Goal: Task Accomplishment & Management: Use online tool/utility

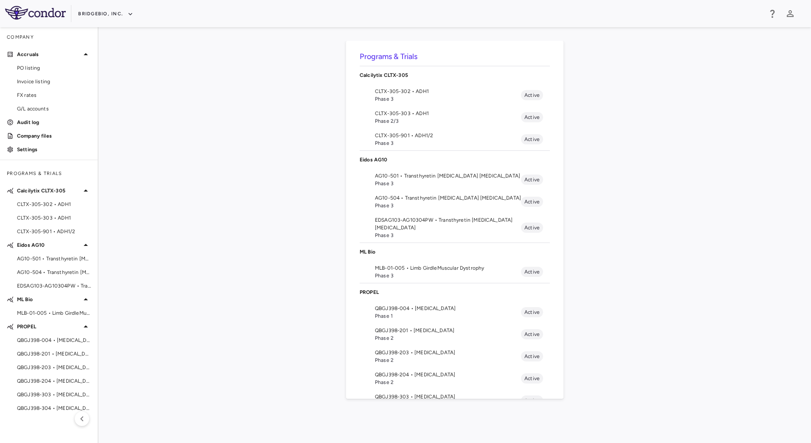
click at [425, 225] on span "EDSAG103-AG10304PW • Transthyretin [MEDICAL_DATA] [MEDICAL_DATA]" at bounding box center [448, 223] width 146 height 15
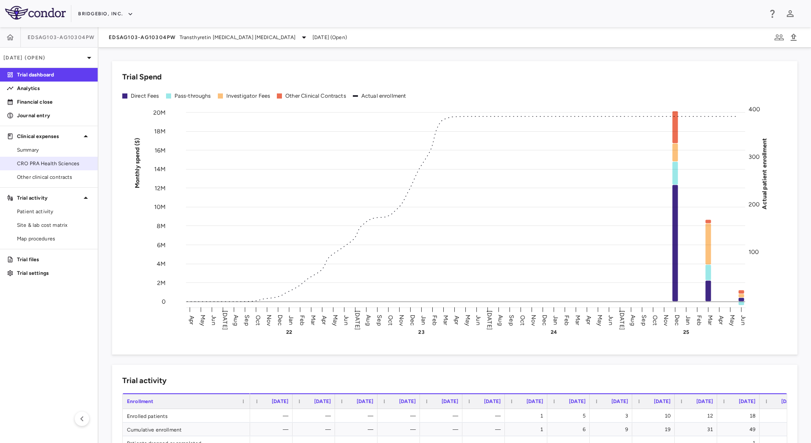
click at [37, 158] on link "CRO PRA Health Sciences" at bounding box center [49, 163] width 98 height 13
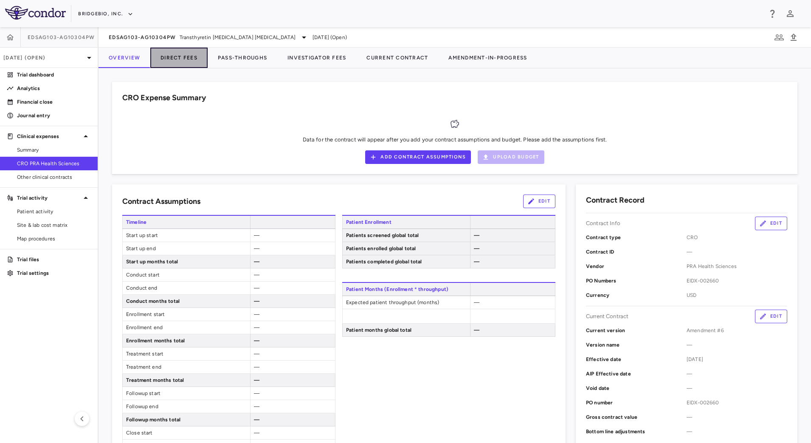
click at [182, 60] on button "Direct Fees" at bounding box center [178, 58] width 57 height 20
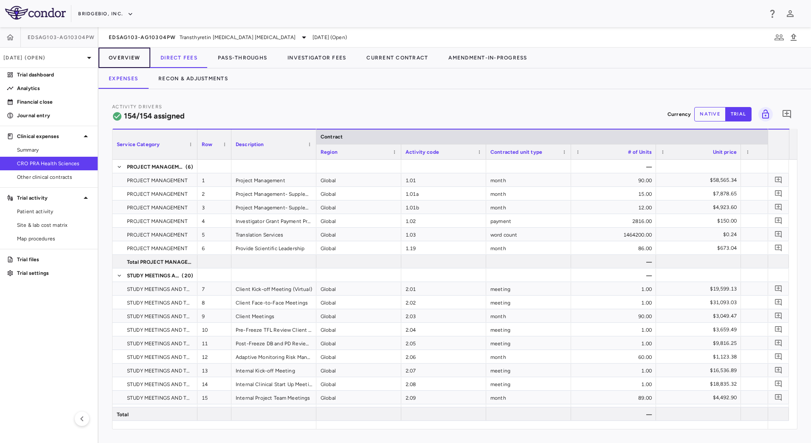
click at [133, 57] on button "Overview" at bounding box center [124, 58] width 52 height 20
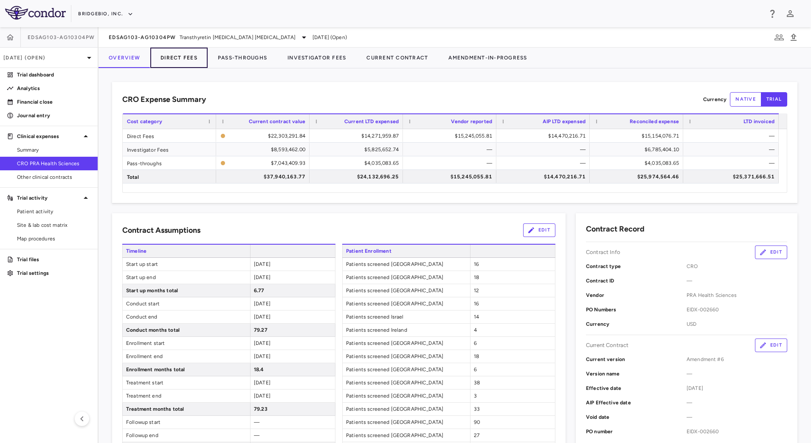
click at [176, 59] on button "Direct Fees" at bounding box center [178, 58] width 57 height 20
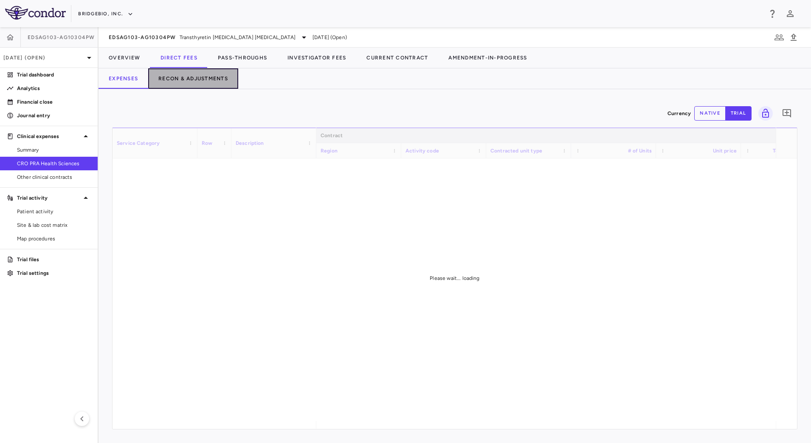
click at [213, 84] on button "Recon & Adjustments" at bounding box center [193, 78] width 90 height 20
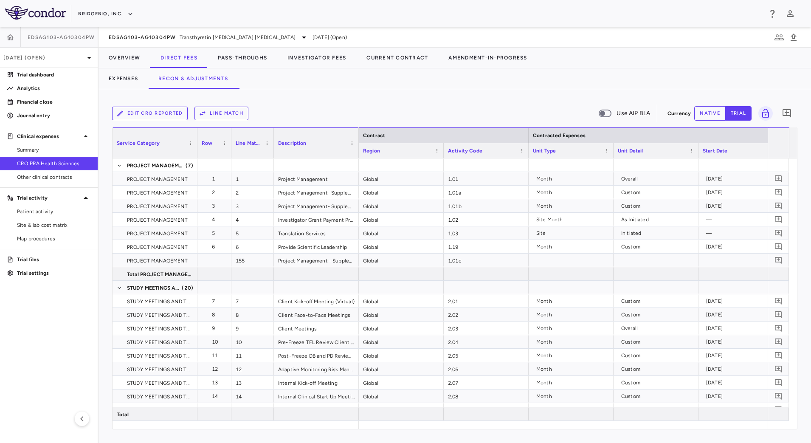
drag, startPoint x: 451, startPoint y: 425, endPoint x: 530, endPoint y: 425, distance: 79.0
click at [530, 425] on div "Service Category Row Line Match" at bounding box center [454, 277] width 684 height 301
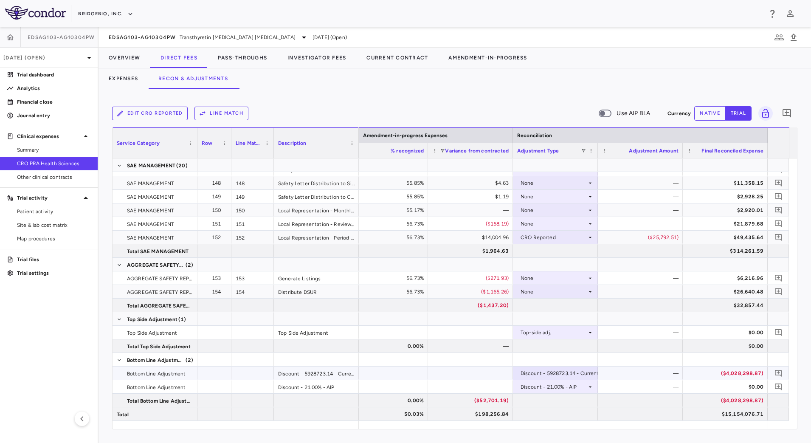
click at [707, 374] on div "($4,028,298.87)" at bounding box center [726, 373] width 73 height 14
click at [693, 413] on div "$15,154,076.71" at bounding box center [726, 414] width 73 height 14
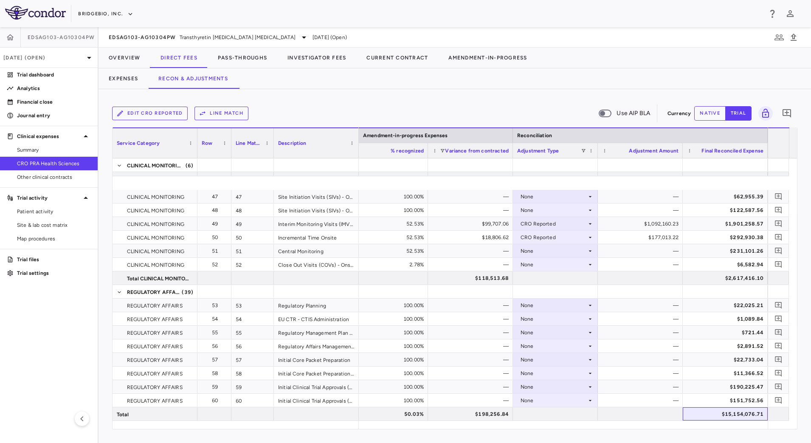
scroll to position [796, 0]
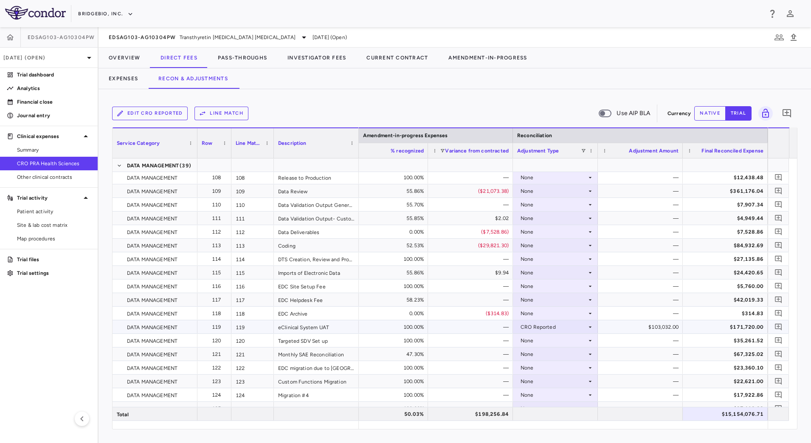
click at [571, 326] on div "CRO Reported" at bounding box center [553, 327] width 66 height 14
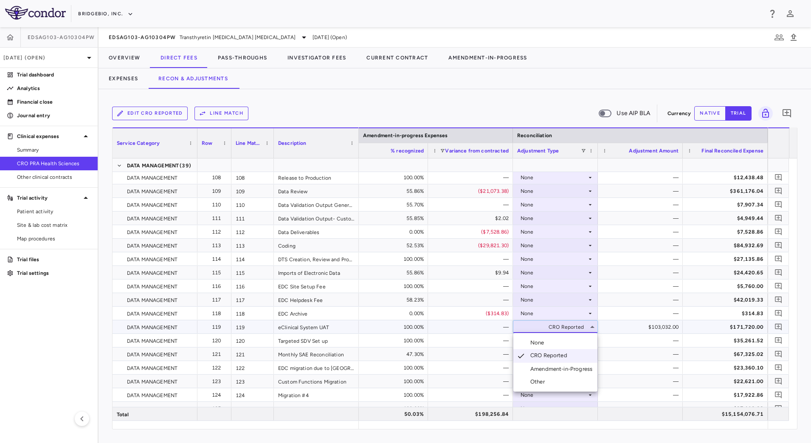
click at [549, 340] on li "None" at bounding box center [555, 342] width 84 height 13
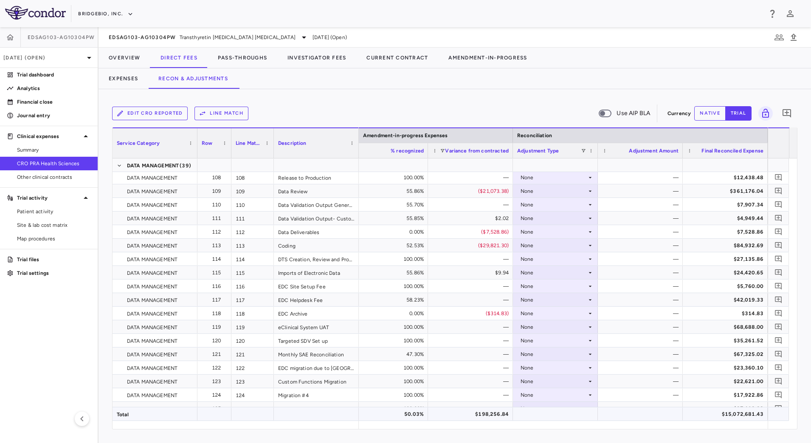
click at [697, 413] on div "$15,072,681.43" at bounding box center [726, 414] width 73 height 14
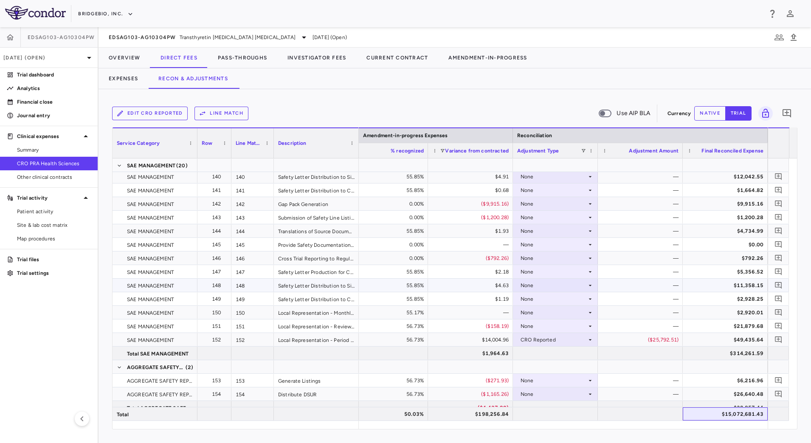
scroll to position [2278, 0]
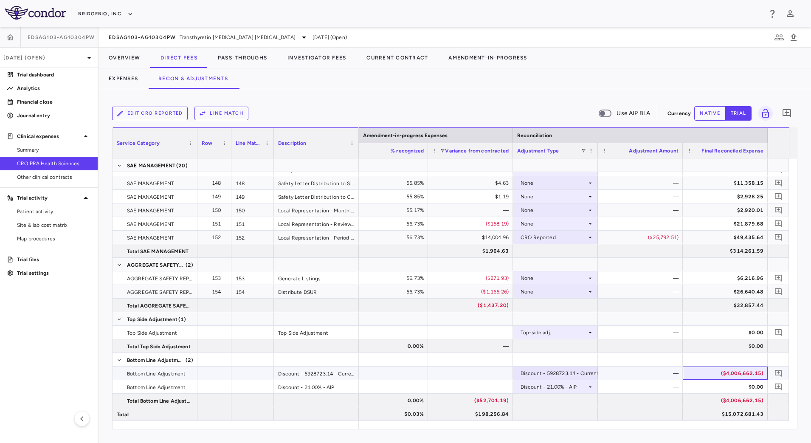
click at [709, 370] on div "($4,006,662.15)" at bounding box center [726, 373] width 73 height 14
click at [135, 79] on button "Expenses" at bounding box center [123, 78] width 50 height 20
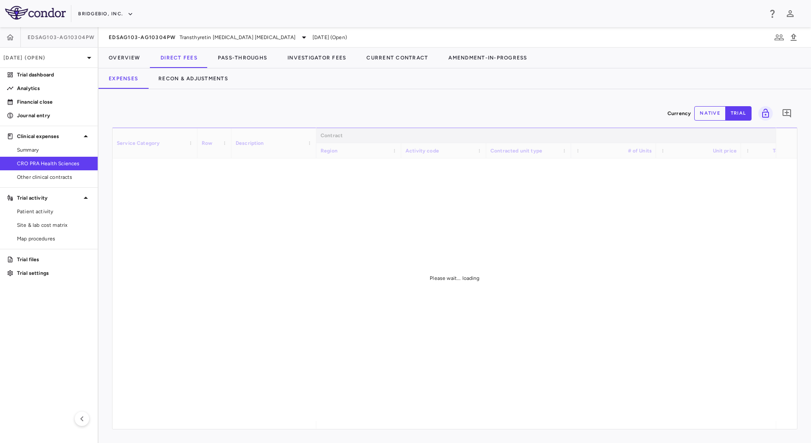
click at [507, 91] on div "Currency native trial 0 Service Category Drag here to set column labels Service…" at bounding box center [454, 266] width 712 height 354
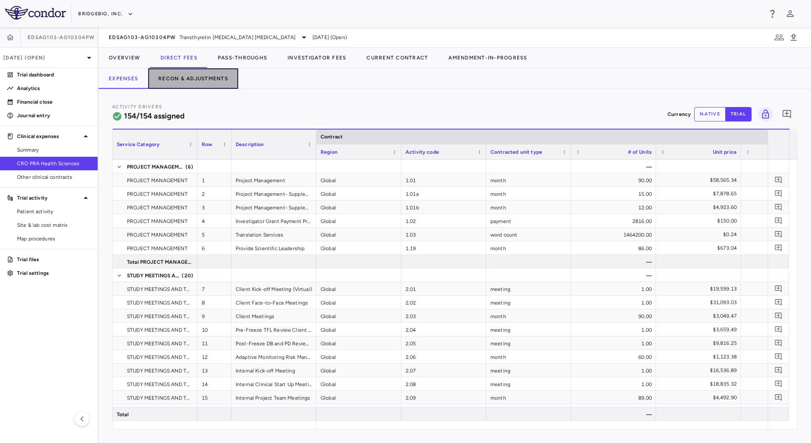
click at [215, 81] on button "Recon & Adjustments" at bounding box center [193, 78] width 90 height 20
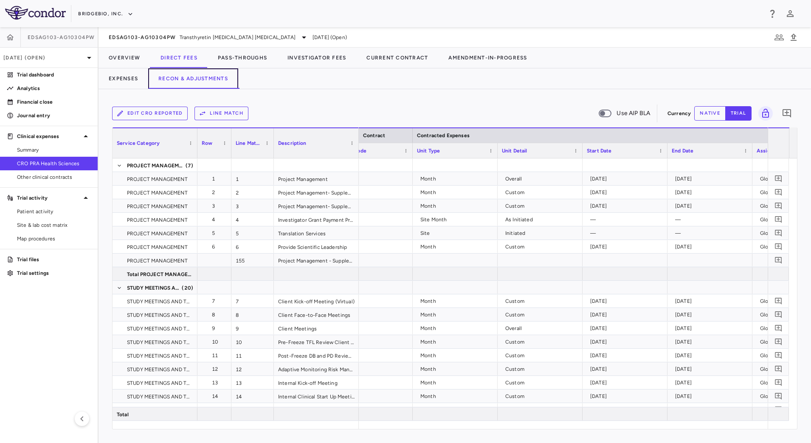
scroll to position [0, 160]
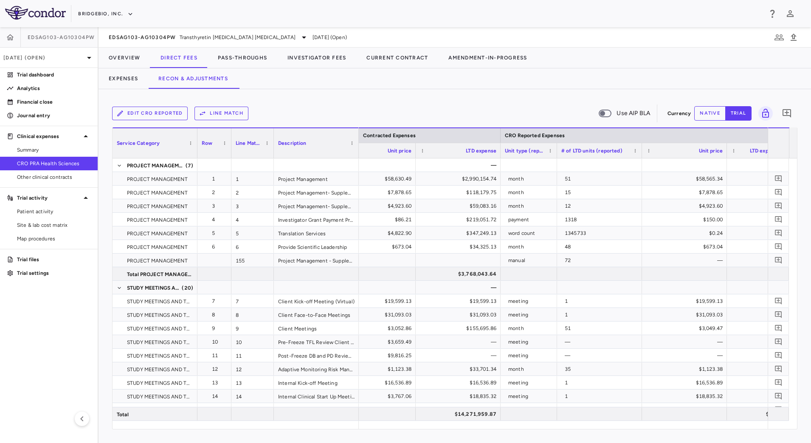
drag, startPoint x: 585, startPoint y: 154, endPoint x: 551, endPoint y: 160, distance: 33.7
click at [551, 160] on div "Service Category Row Line Match" at bounding box center [454, 277] width 684 height 301
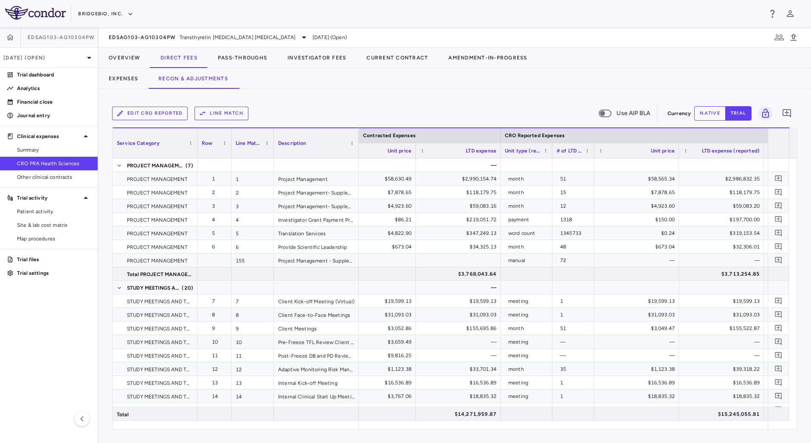
drag, startPoint x: 636, startPoint y: 155, endPoint x: 591, endPoint y: 158, distance: 45.2
click at [591, 158] on div "Service Category Row Line Match" at bounding box center [454, 277] width 684 height 301
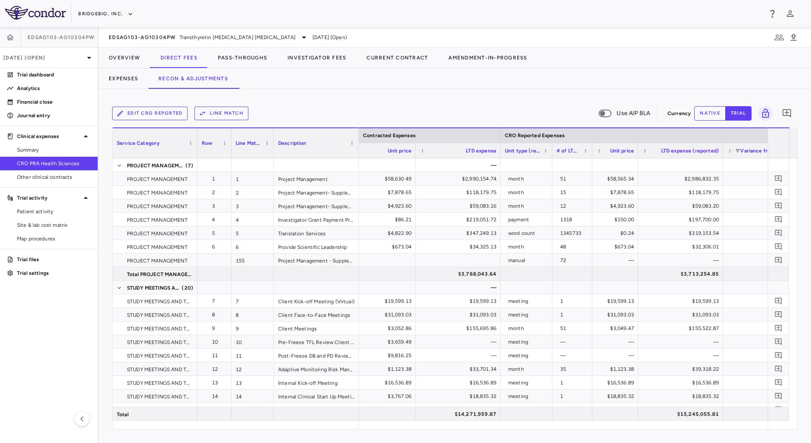
drag, startPoint x: 676, startPoint y: 156, endPoint x: 637, endPoint y: 155, distance: 39.1
click at [637, 155] on div at bounding box center [637, 150] width 3 height 15
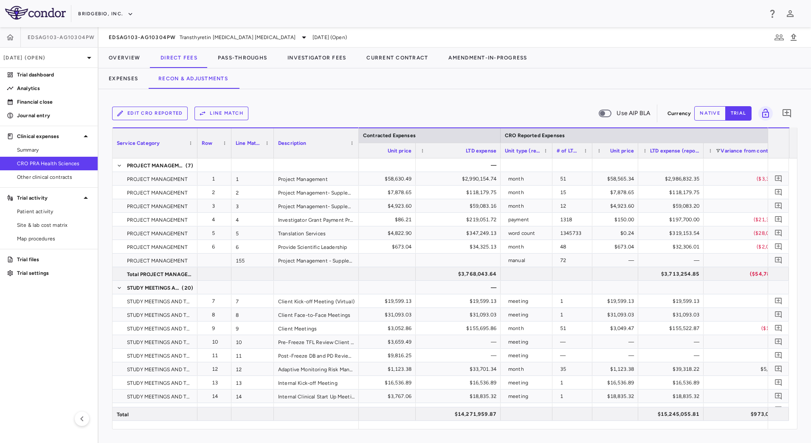
drag, startPoint x: 722, startPoint y: 154, endPoint x: 702, endPoint y: 154, distance: 19.5
click at [702, 154] on div at bounding box center [702, 150] width 3 height 15
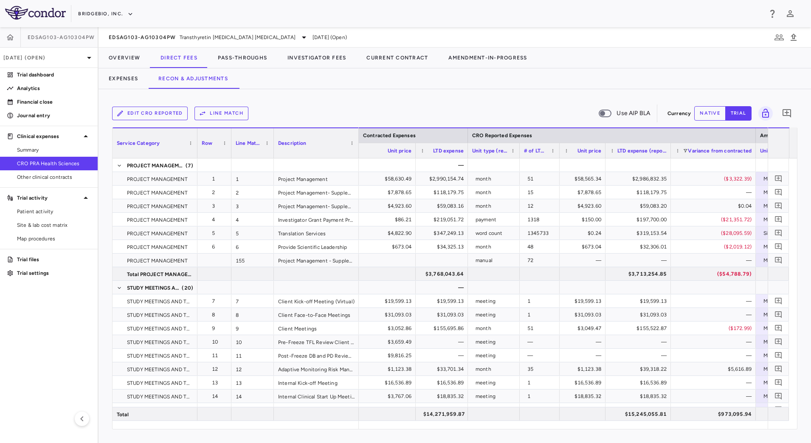
drag, startPoint x: 498, startPoint y: 154, endPoint x: 466, endPoint y: 154, distance: 32.7
click at [466, 154] on div at bounding box center [467, 150] width 3 height 15
click at [245, 62] on button "Pass-Throughs" at bounding box center [243, 58] width 70 height 20
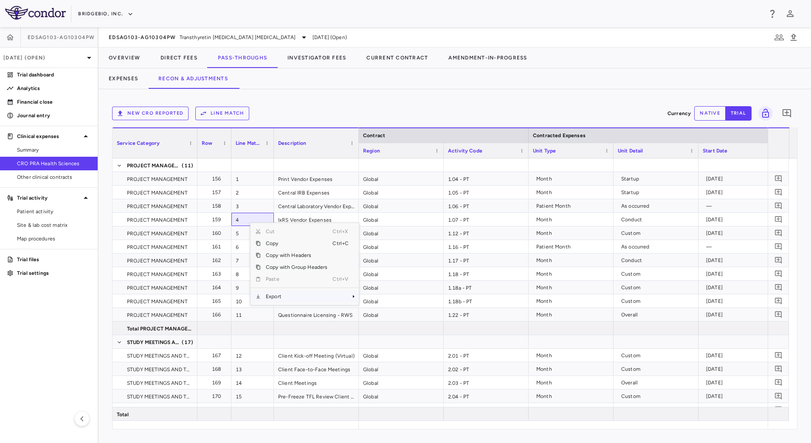
click at [307, 295] on span "Export" at bounding box center [297, 296] width 72 height 12
click at [381, 299] on span "CSV Export" at bounding box center [387, 299] width 40 height 12
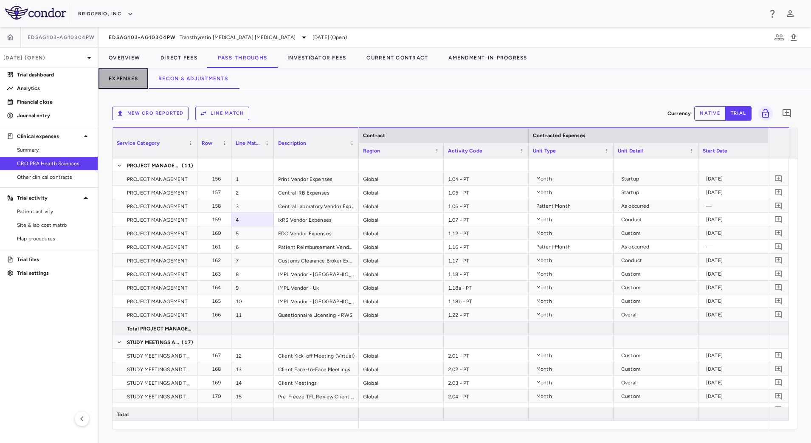
click at [136, 80] on button "Expenses" at bounding box center [123, 78] width 50 height 20
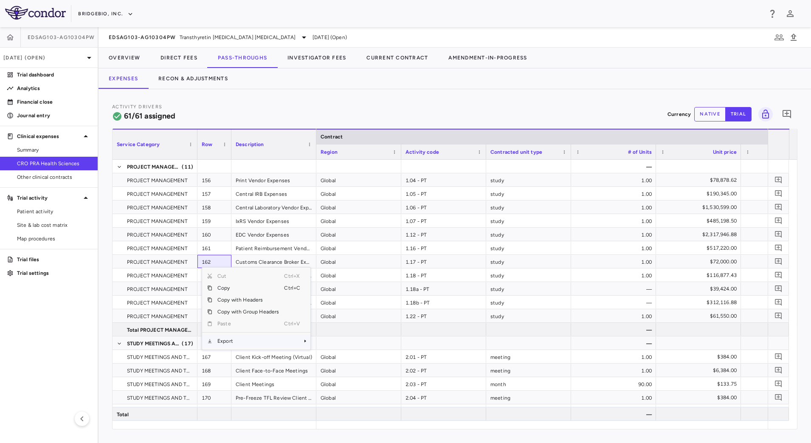
click at [232, 341] on span "Export" at bounding box center [248, 341] width 72 height 12
click at [336, 342] on span "CSV Export" at bounding box center [339, 344] width 40 height 12
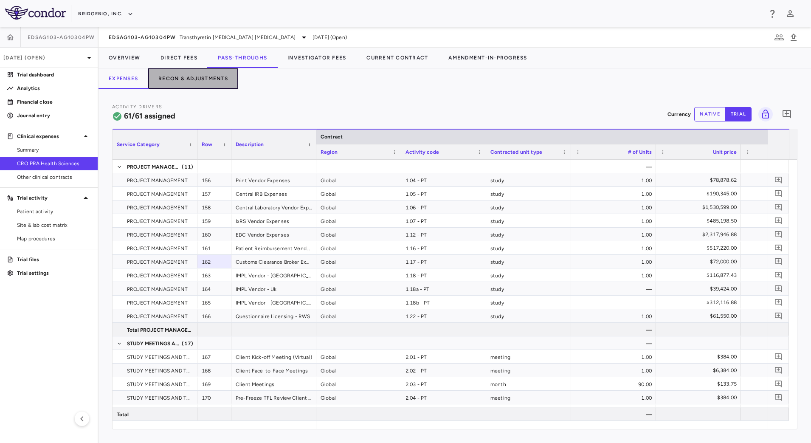
click at [176, 77] on button "Recon & Adjustments" at bounding box center [193, 78] width 90 height 20
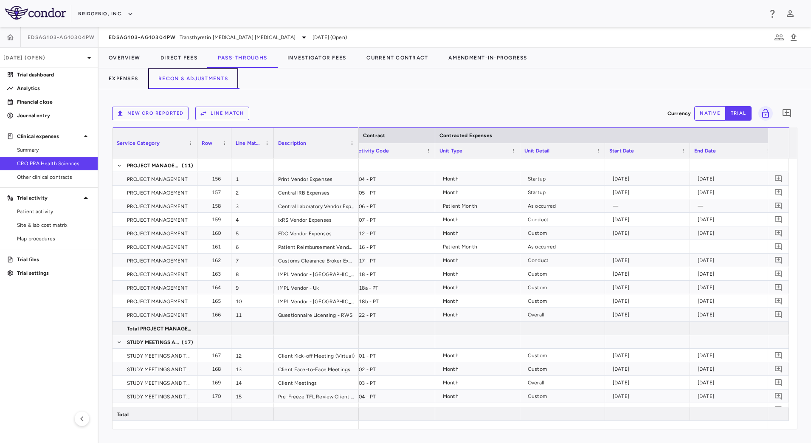
scroll to position [0, 239]
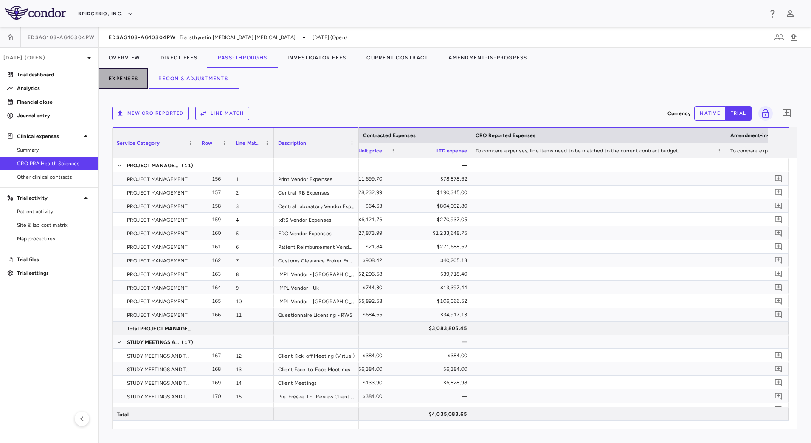
click at [127, 78] on button "Expenses" at bounding box center [123, 78] width 50 height 20
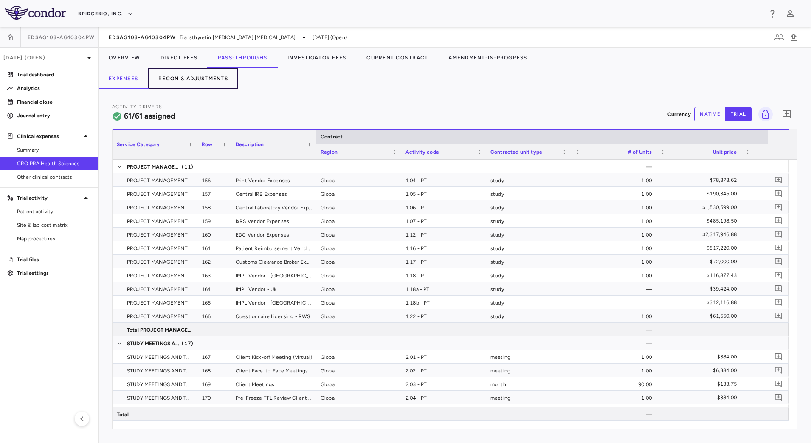
click at [188, 70] on button "Recon & Adjustments" at bounding box center [193, 78] width 90 height 20
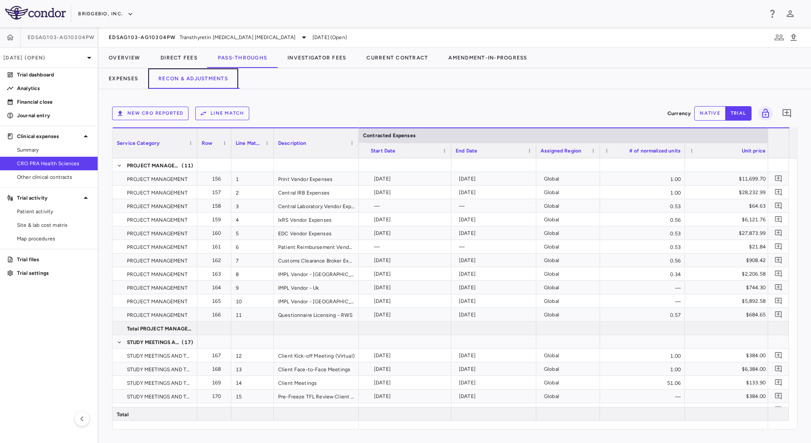
scroll to position [0, 715]
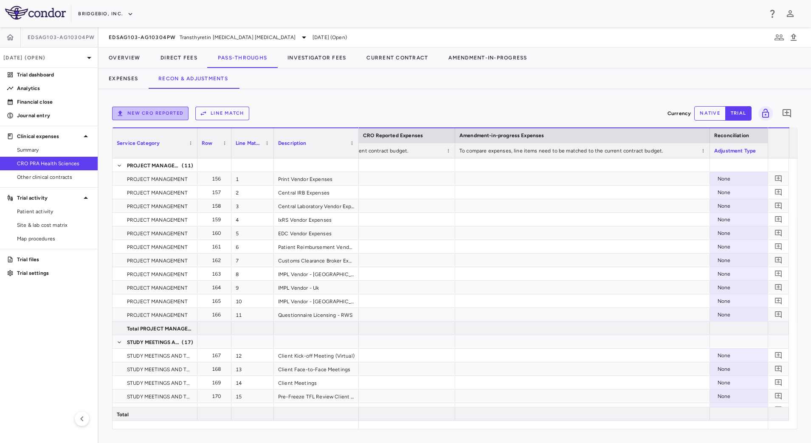
click at [174, 112] on button "New CRO reported" at bounding box center [150, 114] width 76 height 14
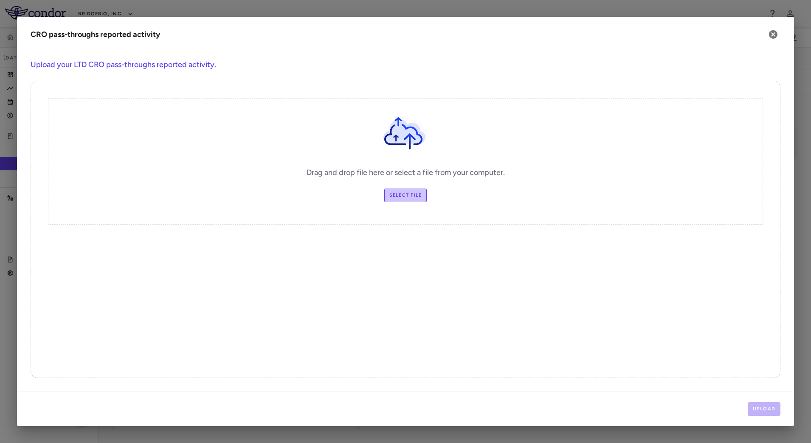
click at [409, 194] on label "Select file" at bounding box center [405, 195] width 43 height 14
click at [0, 0] on input "Select file" at bounding box center [0, 0] width 0 height 0
click at [764, 412] on button "Upload" at bounding box center [764, 409] width 33 height 14
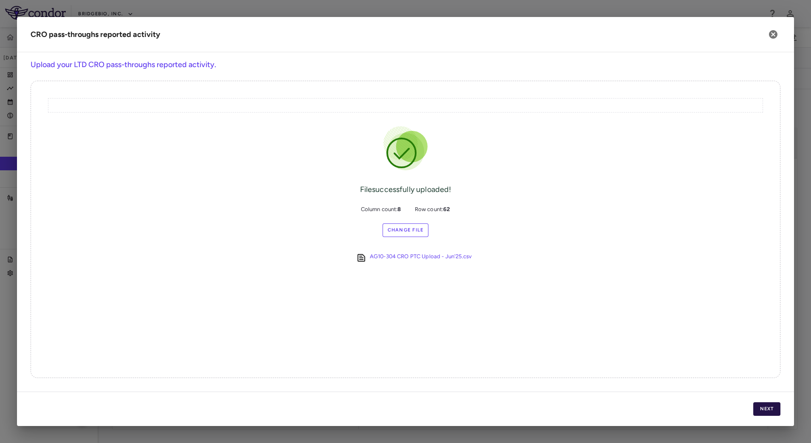
click at [767, 411] on button "Next" at bounding box center [766, 409] width 27 height 14
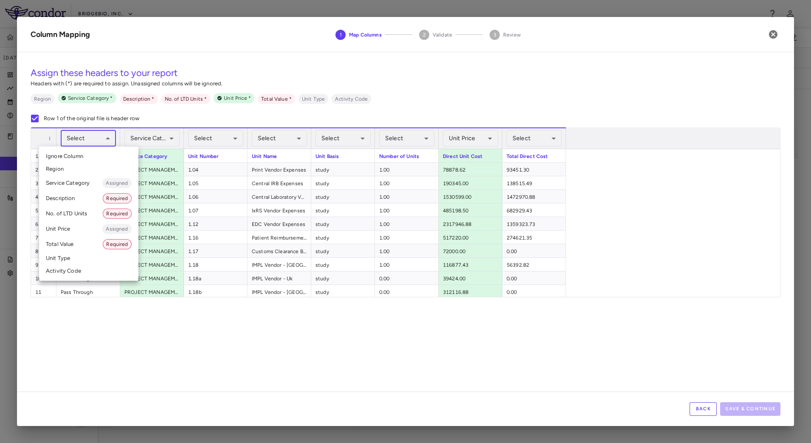
click at [103, 136] on body "Skip to sidebar Skip to main content BridgeBio, Inc. EDSAG103-AG10304PW Jun 202…" at bounding box center [405, 221] width 811 height 443
click at [211, 137] on div at bounding box center [405, 221] width 811 height 443
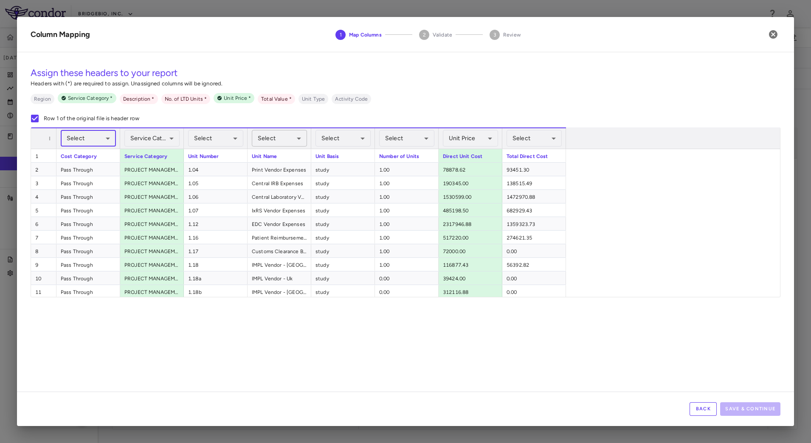
click at [290, 138] on body "Skip to sidebar Skip to main content BridgeBio, Inc. EDSAG103-AG10304PW Jun 202…" at bounding box center [405, 221] width 811 height 443
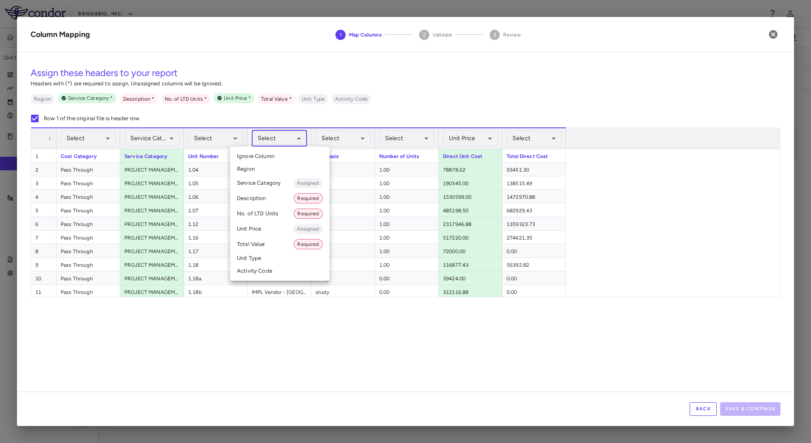
click at [266, 198] on li "Description Required" at bounding box center [279, 198] width 99 height 15
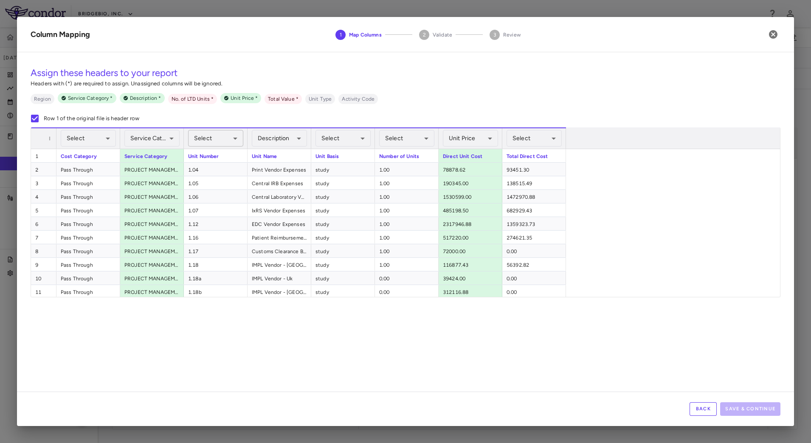
click at [223, 139] on body "Skip to sidebar Skip to main content BridgeBio, Inc. EDSAG103-AG10304PW Jun 202…" at bounding box center [405, 221] width 811 height 443
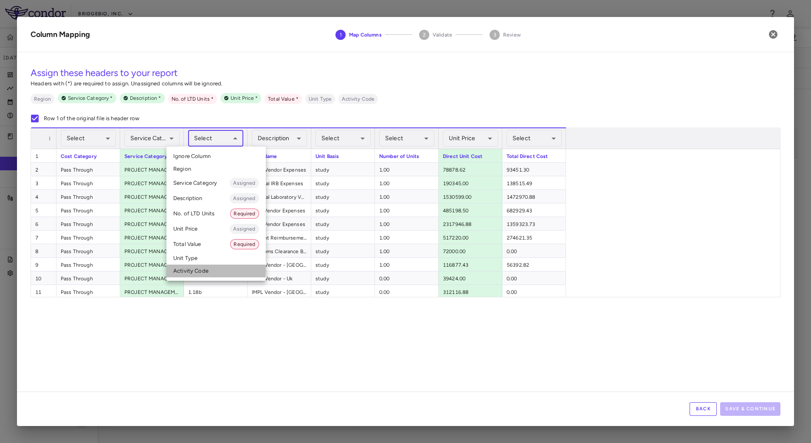
click at [198, 271] on li "Activity Code" at bounding box center [215, 270] width 99 height 13
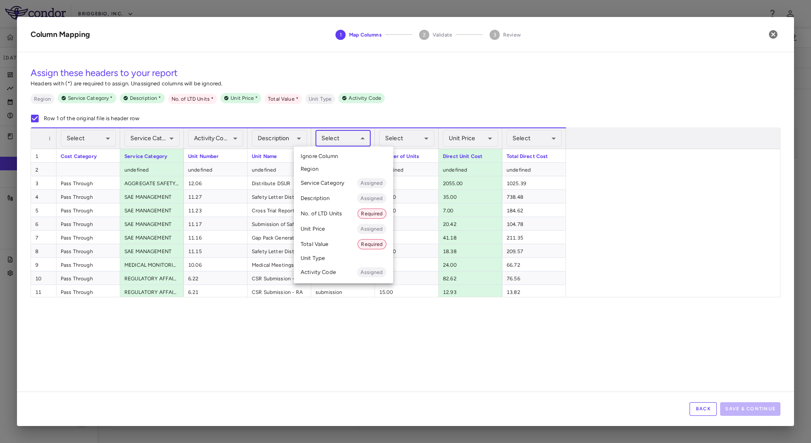
click at [356, 136] on body "Skip to sidebar Skip to main content BridgeBio, Inc. EDSAG103-AG10304PW Jun 202…" at bounding box center [405, 221] width 811 height 443
click at [335, 258] on li "Unit Type" at bounding box center [343, 258] width 99 height 13
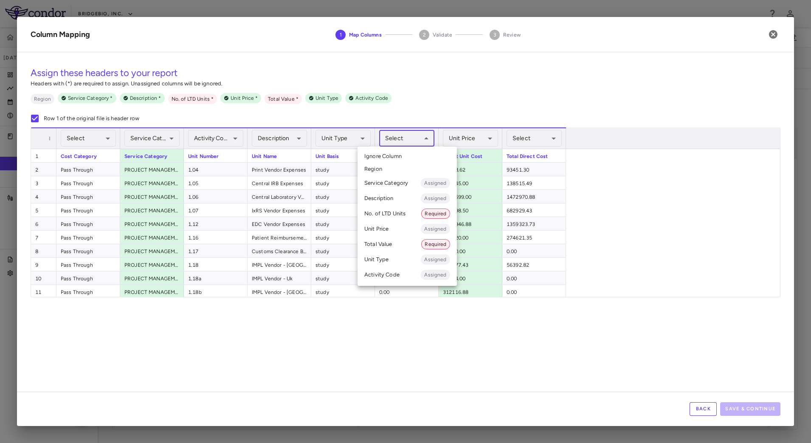
click at [415, 136] on body "Skip to sidebar Skip to main content BridgeBio, Inc. EDSAG103-AG10304PW Jun 202…" at bounding box center [405, 221] width 811 height 443
click at [396, 214] on li "No. of LTD Units Required" at bounding box center [406, 213] width 99 height 15
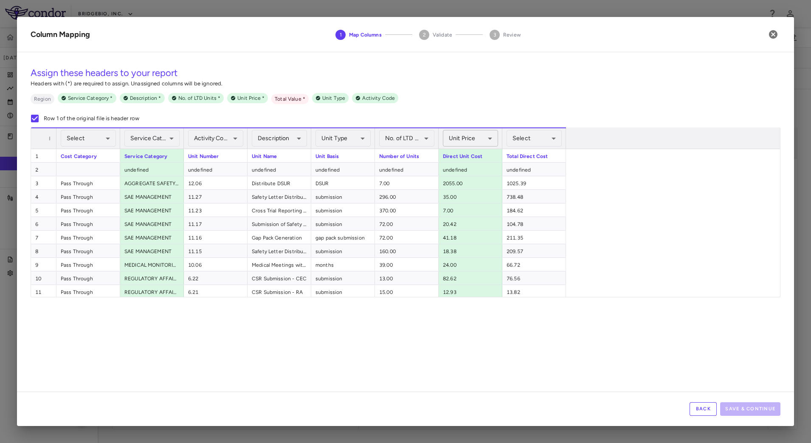
click at [472, 132] on body "Skip to sidebar Skip to main content BridgeBio, Inc. EDSAG103-AG10304PW Jun 202…" at bounding box center [405, 221] width 811 height 443
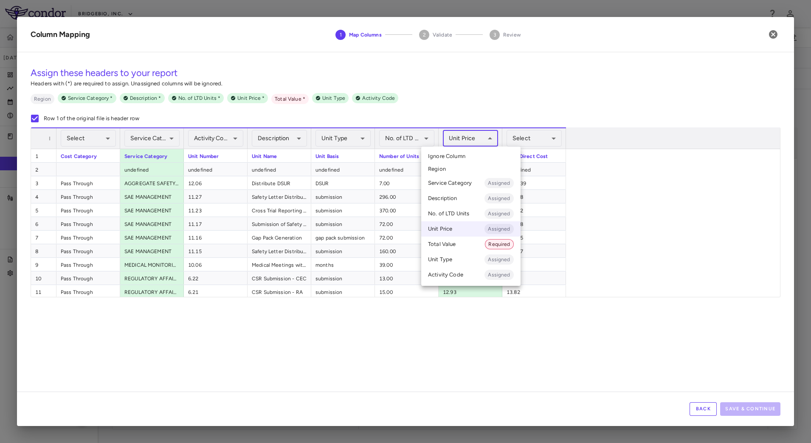
click at [472, 132] on div at bounding box center [405, 221] width 811 height 443
click at [472, 132] on body "Skip to sidebar Skip to main content BridgeBio, Inc. EDSAG103-AG10304PW Jun 202…" at bounding box center [405, 221] width 811 height 443
click at [467, 227] on li "Unit Price Assigned" at bounding box center [470, 228] width 99 height 15
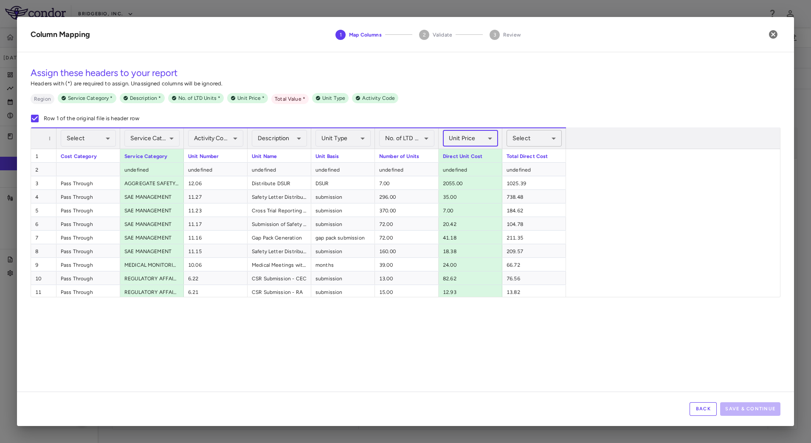
click at [551, 141] on body "Skip to sidebar Skip to main content BridgeBio, Inc. EDSAG103-AG10304PW Jun 202…" at bounding box center [405, 221] width 811 height 443
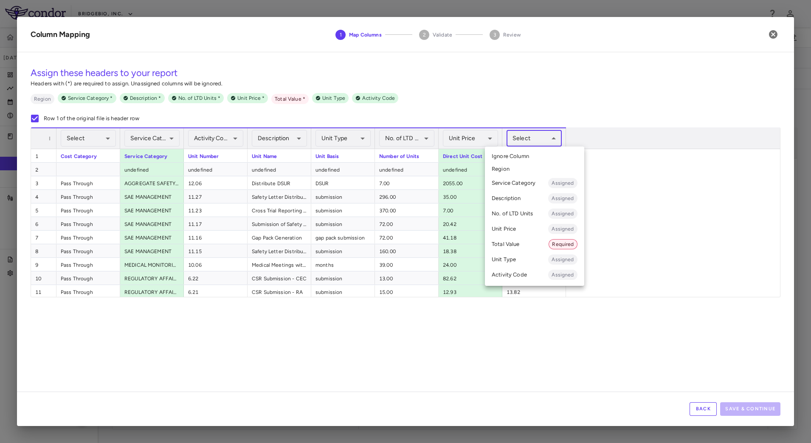
click at [518, 247] on li "Total Value Required" at bounding box center [534, 243] width 99 height 15
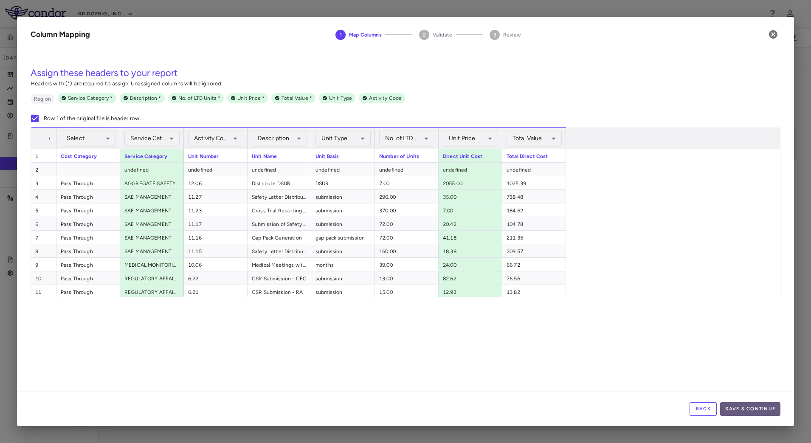
click at [741, 409] on button "Save & Continue" at bounding box center [750, 409] width 60 height 14
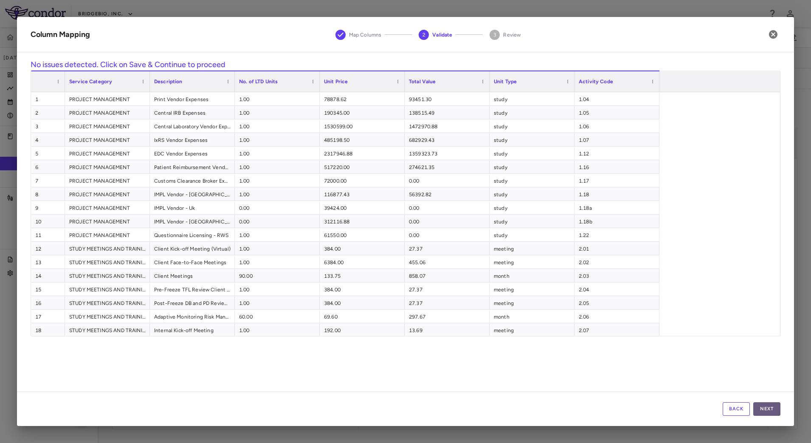
click at [770, 407] on button "Next" at bounding box center [766, 409] width 27 height 14
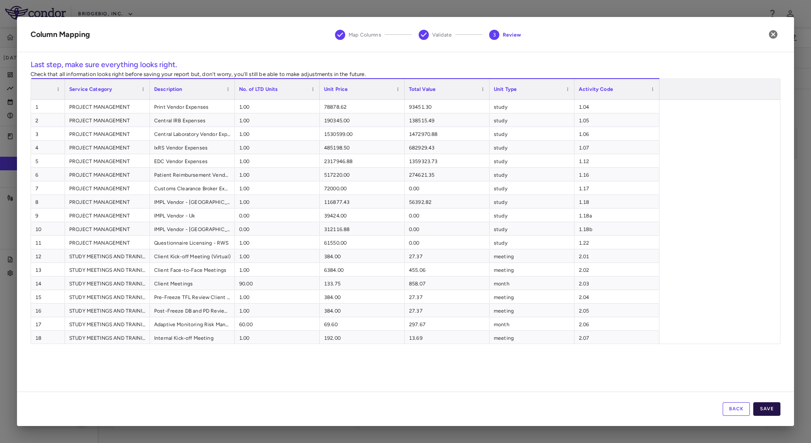
click at [766, 407] on button "Save" at bounding box center [766, 409] width 27 height 14
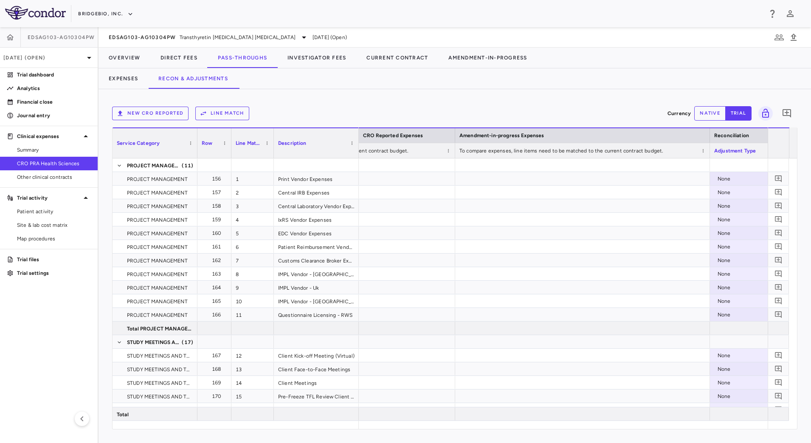
click at [235, 115] on button "Line Match" at bounding box center [222, 114] width 54 height 14
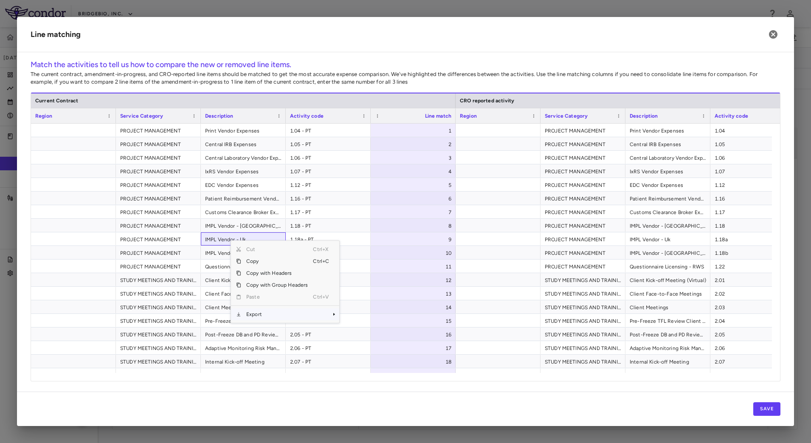
click at [271, 313] on span "Export" at bounding box center [277, 314] width 72 height 12
click at [359, 316] on span "CSV Export" at bounding box center [368, 317] width 40 height 12
click at [495, 132] on div at bounding box center [498, 130] width 85 height 13
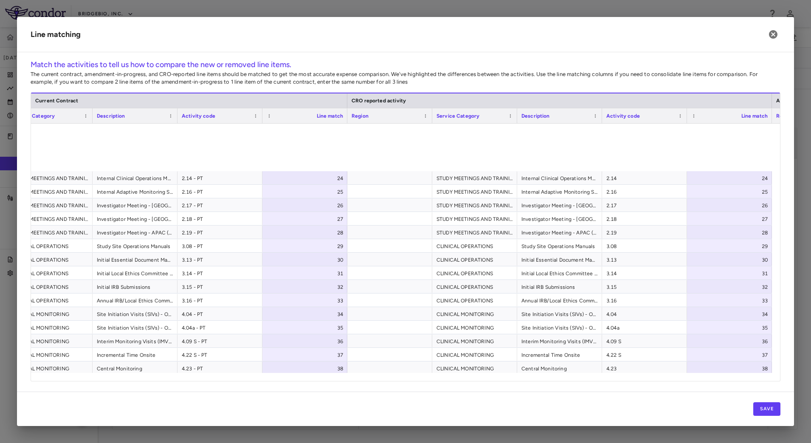
scroll to position [579, 0]
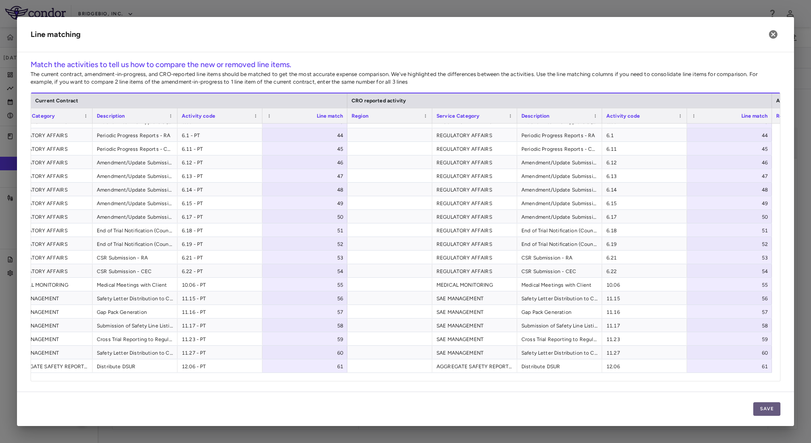
click at [766, 402] on button "Save" at bounding box center [766, 409] width 27 height 14
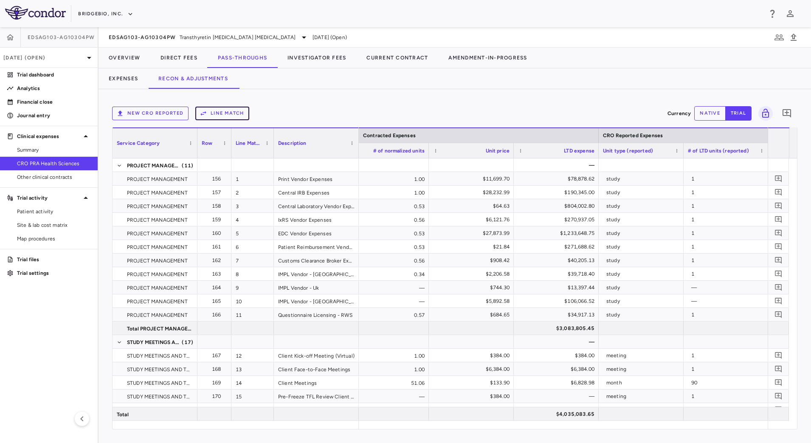
scroll to position [0, 748]
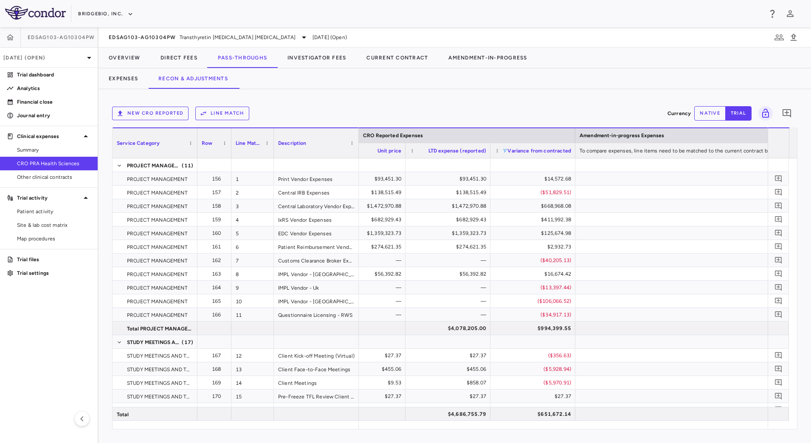
click at [503, 151] on span at bounding box center [504, 150] width 5 height 5
click at [495, 110] on div "New CRO reported Line Match" at bounding box center [388, 114] width 552 height 14
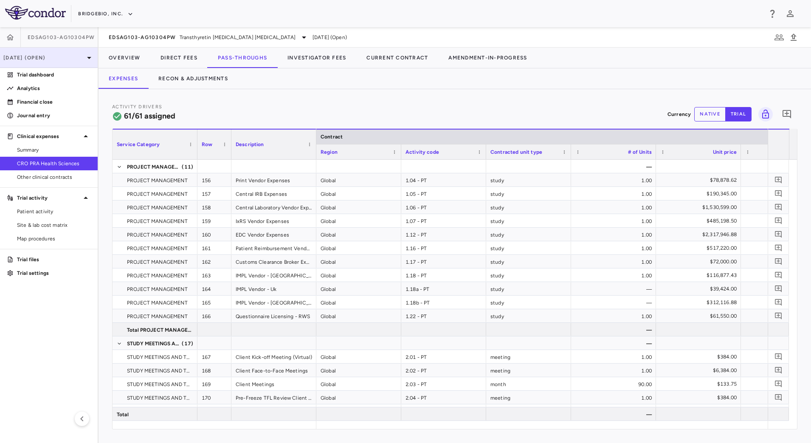
click at [55, 54] on div "[DATE] (Open)" at bounding box center [49, 58] width 98 height 20
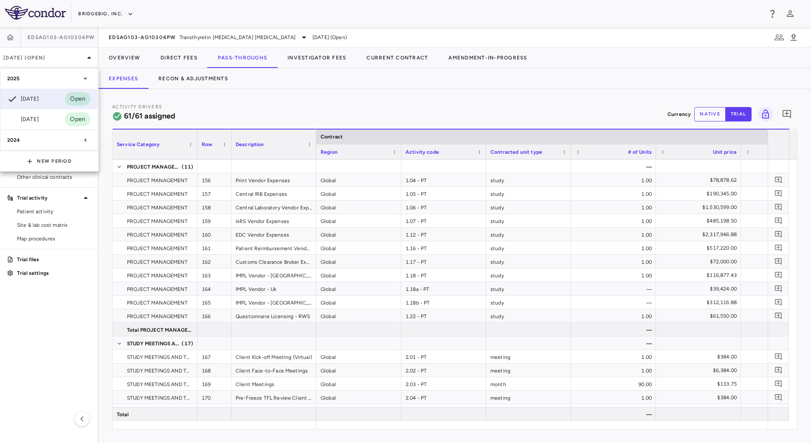
drag, startPoint x: 42, startPoint y: 118, endPoint x: 47, endPoint y: 118, distance: 4.3
click at [39, 118] on div "Mar 2025" at bounding box center [22, 119] width 31 height 10
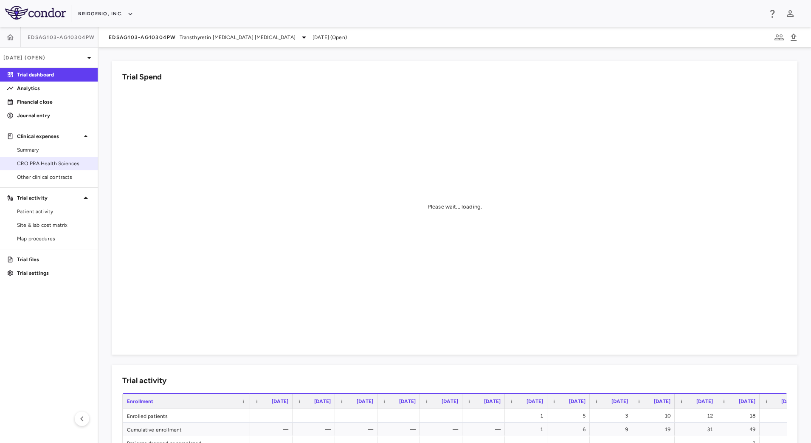
drag, startPoint x: 53, startPoint y: 166, endPoint x: 82, endPoint y: 157, distance: 31.1
click at [53, 166] on span "CRO PRA Health Sciences" at bounding box center [54, 164] width 74 height 8
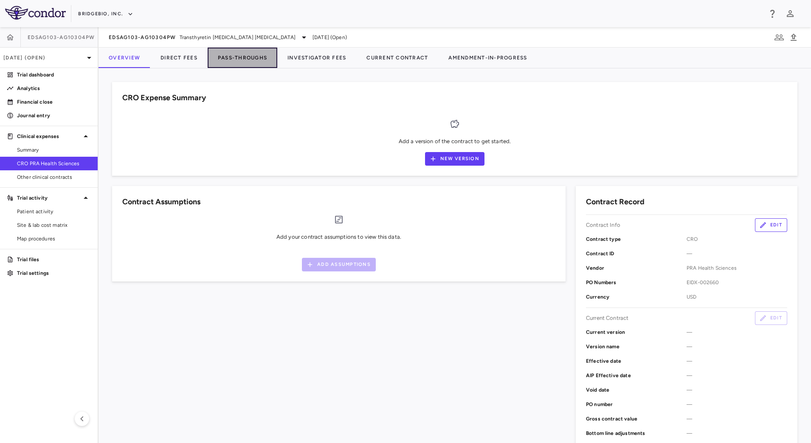
click at [233, 61] on button "Pass-Throughs" at bounding box center [243, 58] width 70 height 20
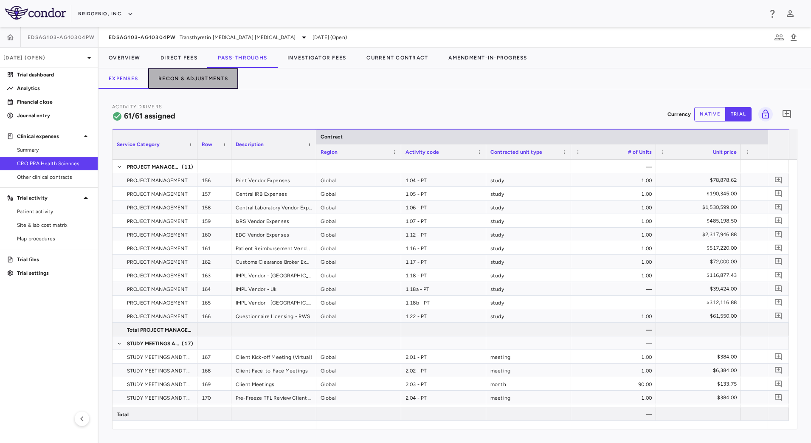
click at [199, 81] on button "Recon & Adjustments" at bounding box center [193, 78] width 90 height 20
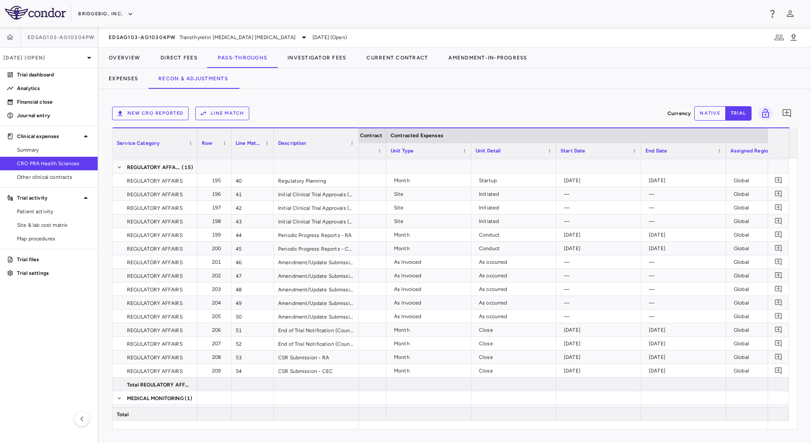
scroll to position [0, 271]
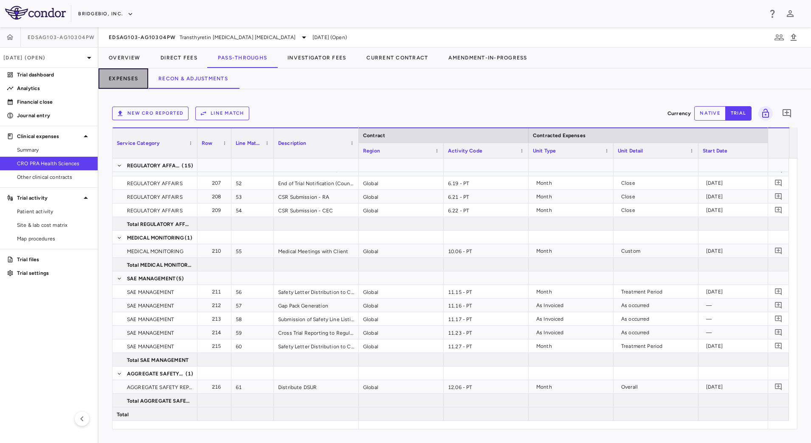
click at [125, 80] on button "Expenses" at bounding box center [123, 78] width 50 height 20
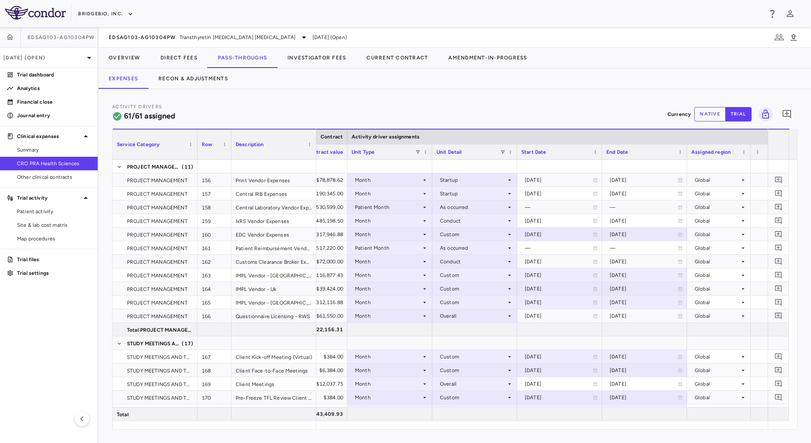
click at [415, 154] on div "Unit Type" at bounding box center [383, 151] width 64 height 11
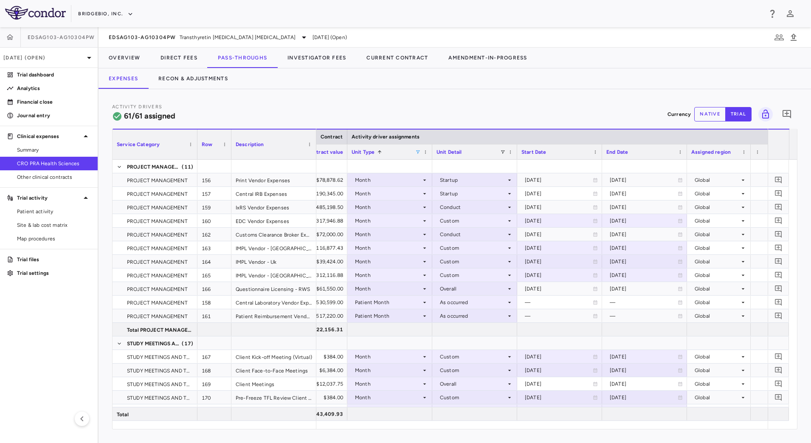
click at [419, 152] on span at bounding box center [417, 151] width 5 height 5
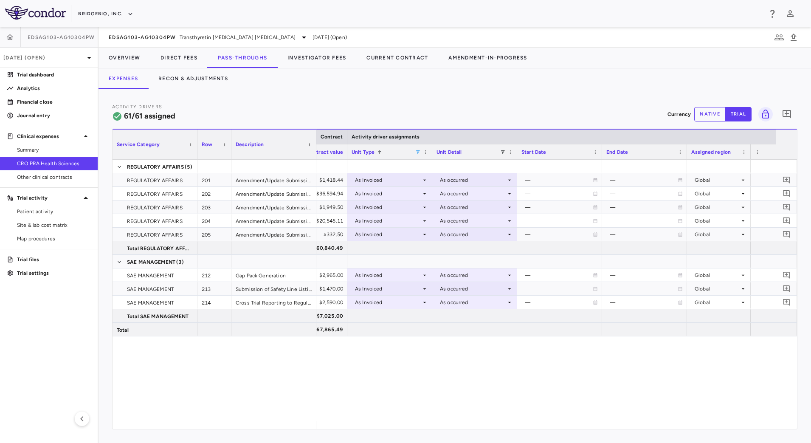
click at [439, 121] on div "Activity Drivers 61/61 assigned Currency native trial 0" at bounding box center [454, 114] width 685 height 22
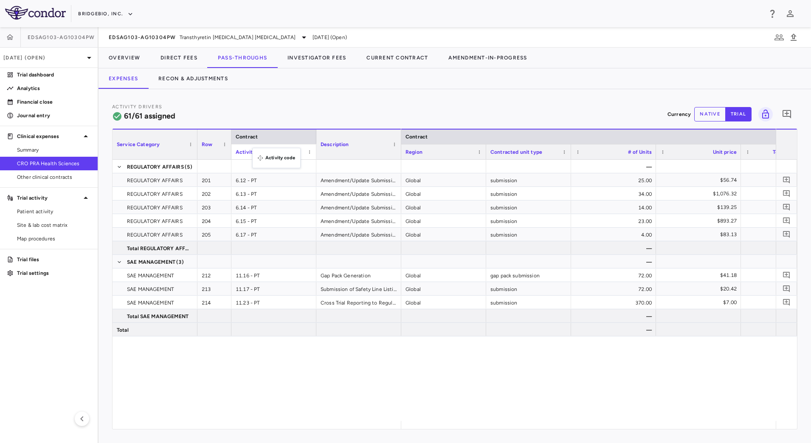
drag, startPoint x: 455, startPoint y: 154, endPoint x: 256, endPoint y: 153, distance: 198.3
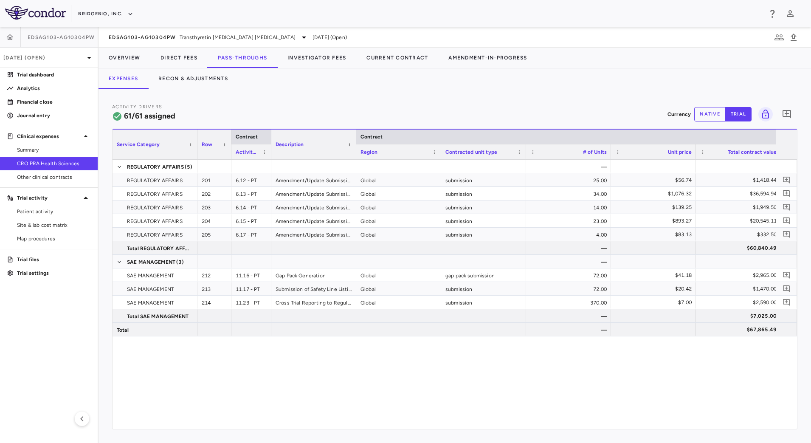
drag, startPoint x: 315, startPoint y: 154, endPoint x: 264, endPoint y: 158, distance: 50.7
click at [269, 158] on div at bounding box center [270, 151] width 3 height 15
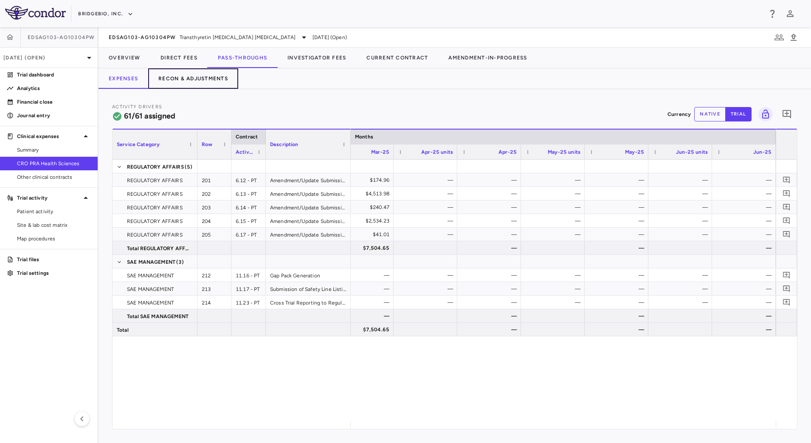
click at [203, 71] on button "Recon & Adjustments" at bounding box center [193, 78] width 90 height 20
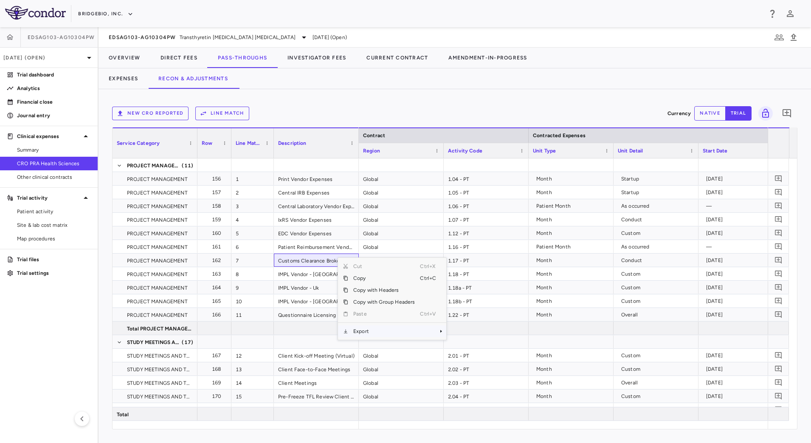
click at [383, 328] on span "Export" at bounding box center [384, 331] width 72 height 12
click at [456, 330] on span "CSV Export" at bounding box center [475, 334] width 40 height 12
click at [120, 73] on button "Expenses" at bounding box center [123, 78] width 50 height 20
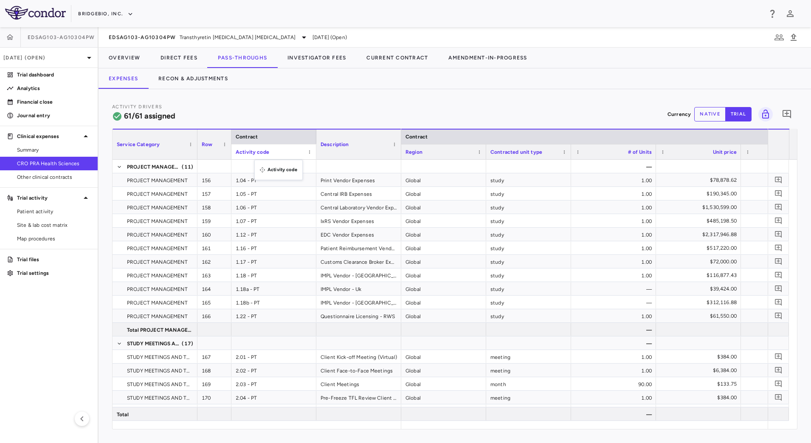
drag, startPoint x: 447, startPoint y: 152, endPoint x: 258, endPoint y: 163, distance: 190.1
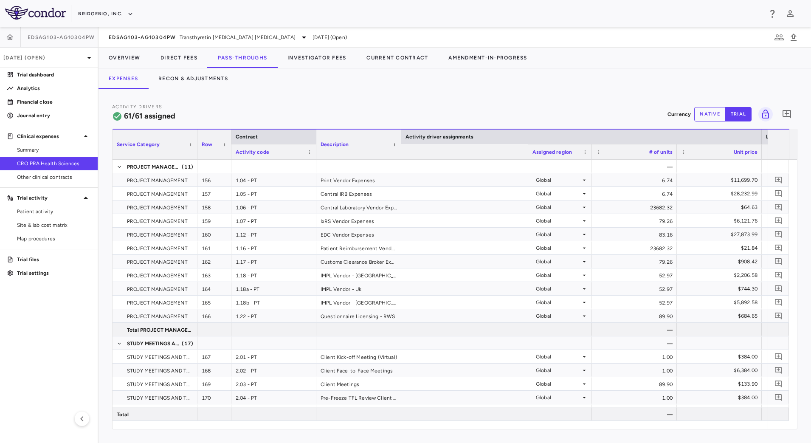
scroll to position [0, 932]
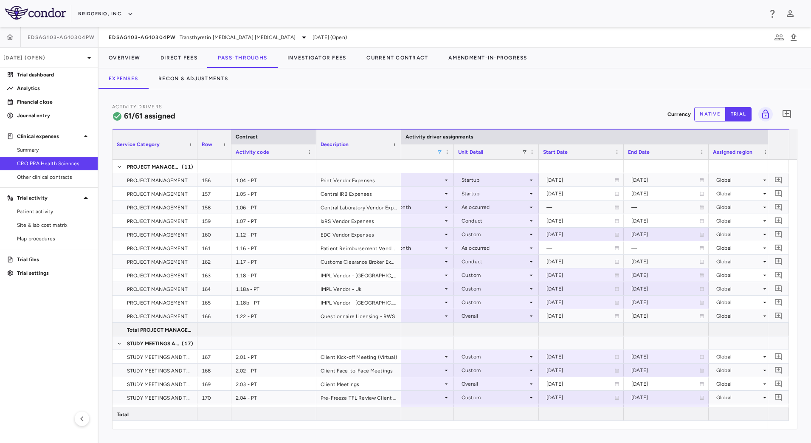
click at [439, 154] on span at bounding box center [439, 151] width 5 height 5
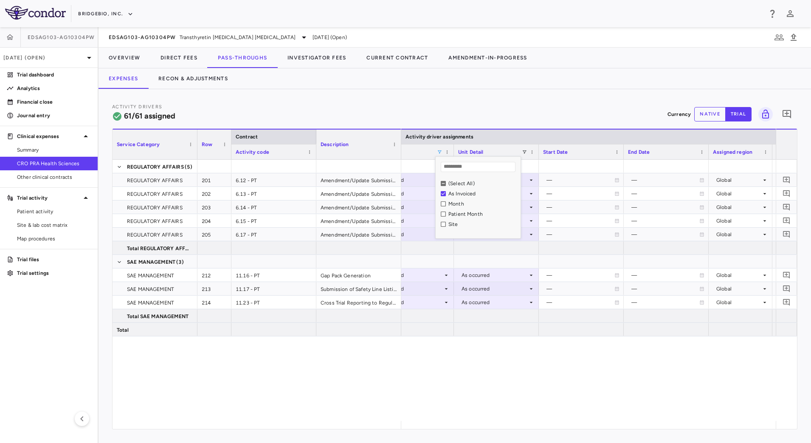
click at [497, 113] on div "Activity Drivers 61/61 assigned Currency native trial 0" at bounding box center [454, 114] width 685 height 22
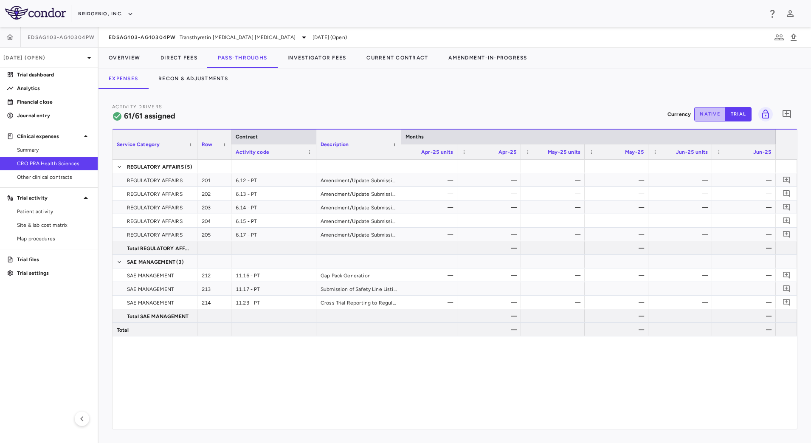
click at [708, 115] on button "native" at bounding box center [709, 114] width 31 height 14
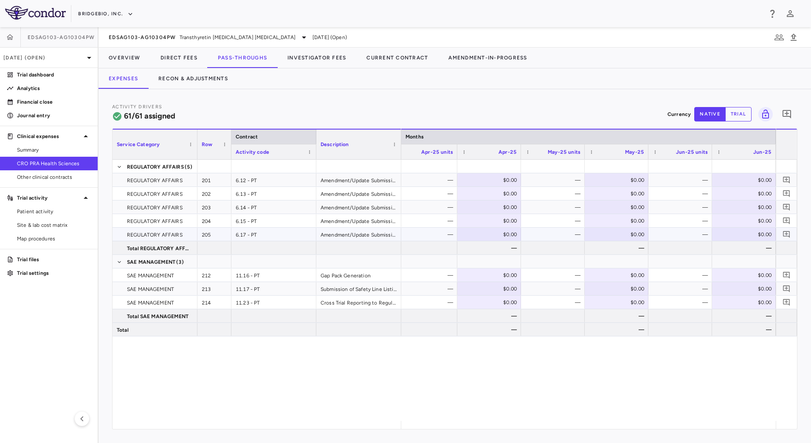
type button "native"
click at [680, 177] on div "—" at bounding box center [682, 180] width 52 height 14
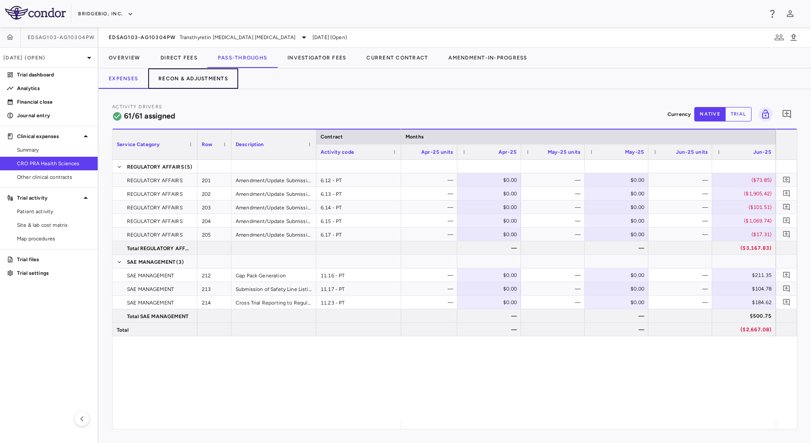
drag, startPoint x: 189, startPoint y: 82, endPoint x: 179, endPoint y: 82, distance: 10.6
click at [189, 82] on button "Recon & Adjustments" at bounding box center [193, 78] width 90 height 20
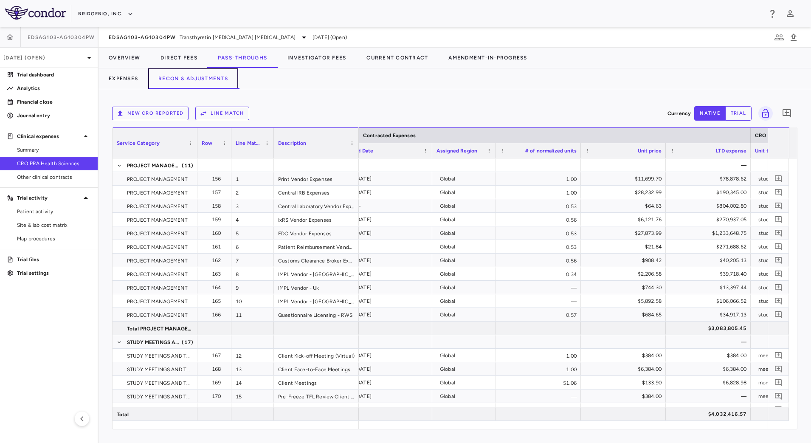
scroll to position [0, 504]
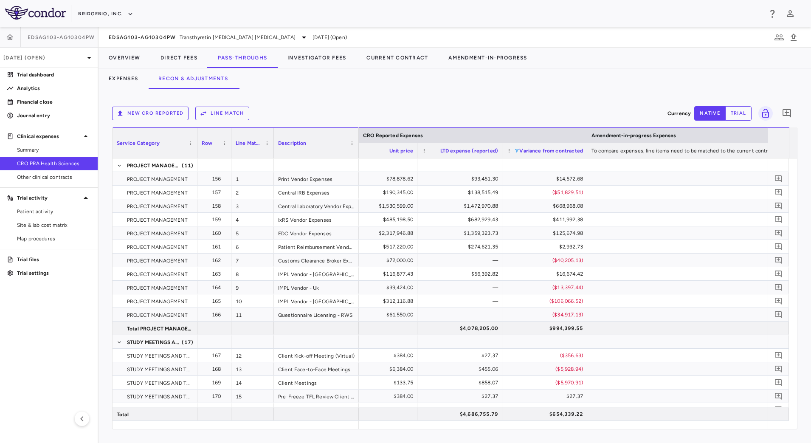
click at [515, 150] on span at bounding box center [516, 150] width 5 height 5
drag, startPoint x: 563, startPoint y: 430, endPoint x: 590, endPoint y: 429, distance: 27.2
click at [566, 433] on div "New CRO reported Line Match Currency native trial 0 Press ENTER to sort. Press …" at bounding box center [454, 266] width 712 height 354
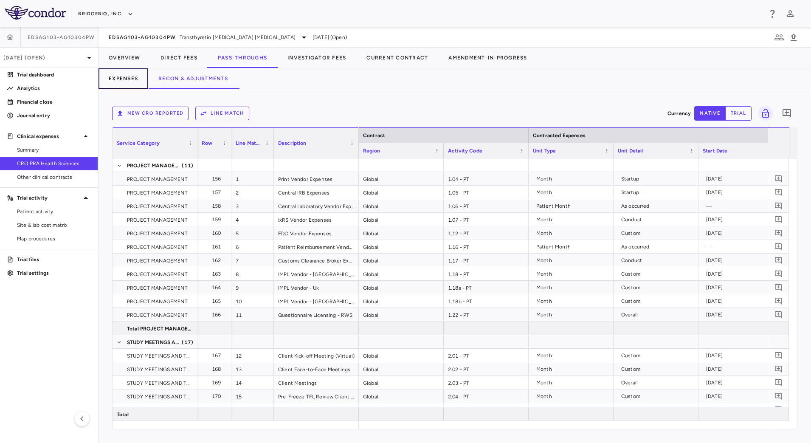
click at [125, 78] on button "Expenses" at bounding box center [123, 78] width 50 height 20
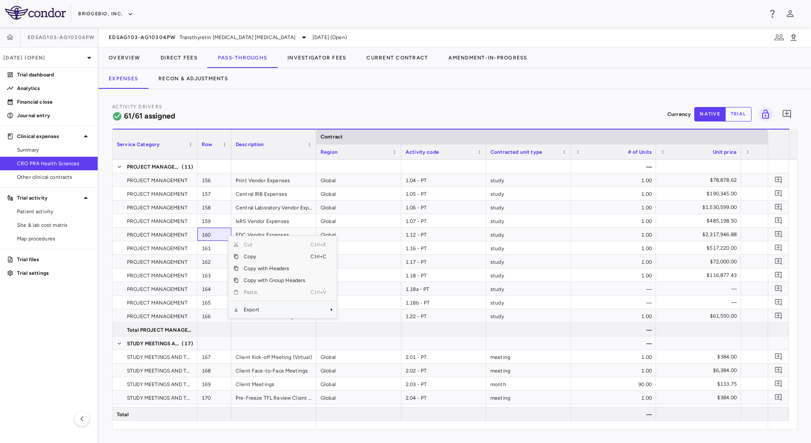
drag, startPoint x: 268, startPoint y: 310, endPoint x: 313, endPoint y: 311, distance: 45.0
click at [268, 311] on span "Export" at bounding box center [275, 310] width 72 height 12
click at [360, 311] on span "CSV Export" at bounding box center [365, 312] width 40 height 12
drag, startPoint x: 458, startPoint y: 104, endPoint x: 375, endPoint y: 105, distance: 82.8
click at [457, 104] on div "Activity Drivers 61/61 assigned Currency native trial 0" at bounding box center [454, 114] width 685 height 22
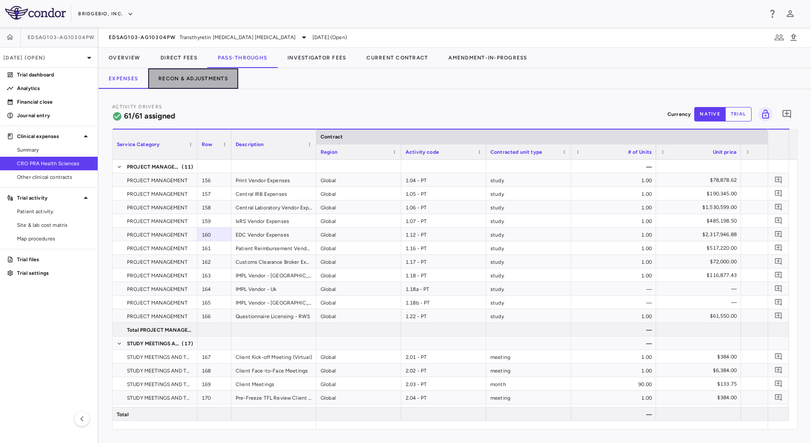
click at [197, 82] on button "Recon & Adjustments" at bounding box center [193, 78] width 90 height 20
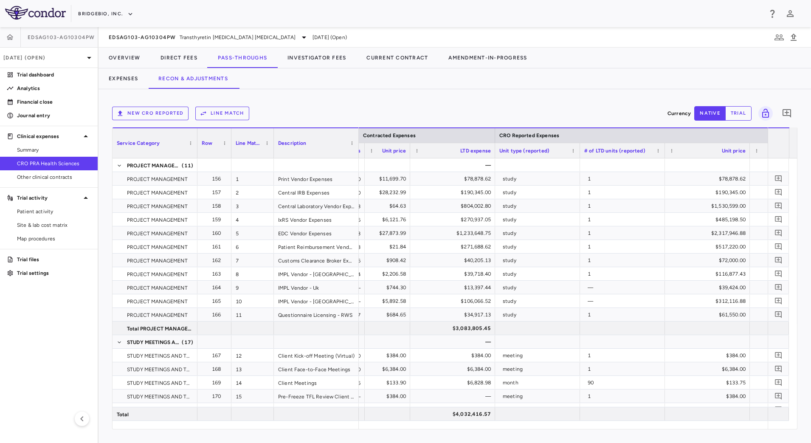
drag, startPoint x: 448, startPoint y: 147, endPoint x: 409, endPoint y: 144, distance: 39.1
click at [409, 144] on div at bounding box center [409, 150] width 3 height 15
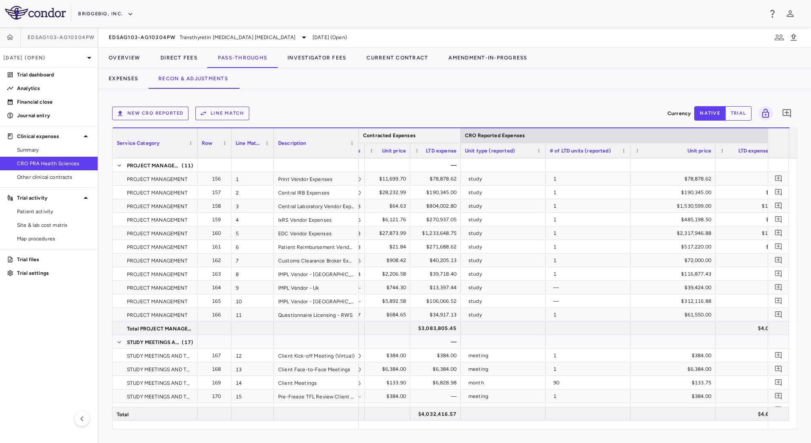
drag, startPoint x: 493, startPoint y: 146, endPoint x: 459, endPoint y: 142, distance: 34.6
click at [459, 142] on div "Contracted Expenses CRO Reported Expenses Assigned Region # of normalized units…" at bounding box center [551, 142] width 1688 height 31
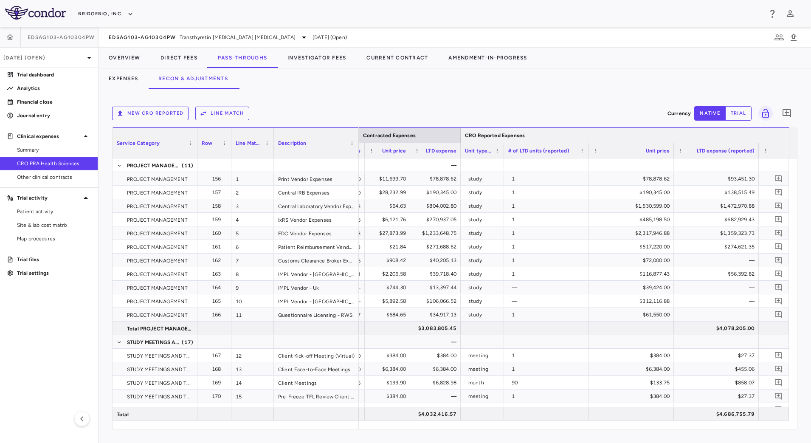
drag, startPoint x: 545, startPoint y: 146, endPoint x: 503, endPoint y: 141, distance: 42.0
click at [503, 141] on div "Contracted Expenses CRO Reported Expenses Amendment-in-progress Expenses Assign…" at bounding box center [530, 142] width 1646 height 31
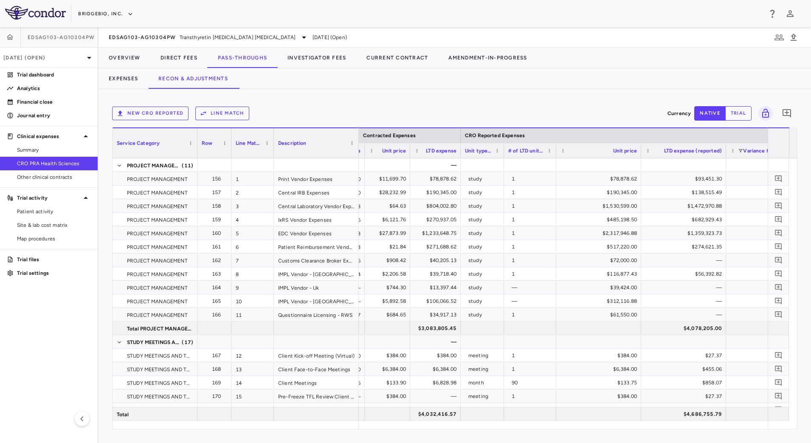
drag, startPoint x: 588, startPoint y: 150, endPoint x: 555, endPoint y: 157, distance: 33.5
click at [555, 157] on div at bounding box center [555, 150] width 3 height 15
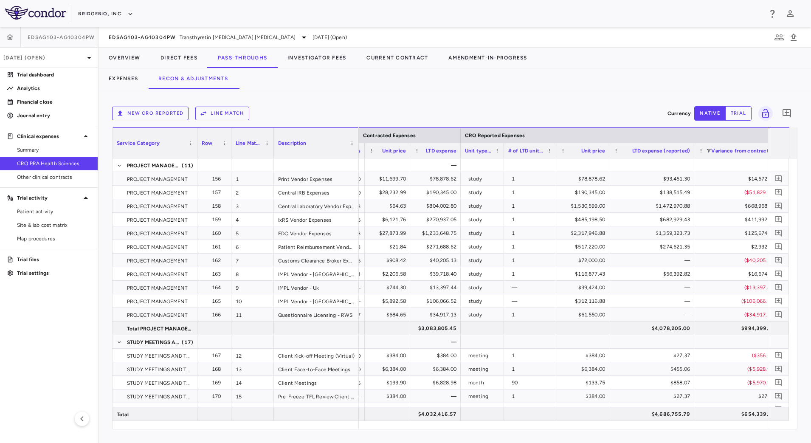
drag, startPoint x: 639, startPoint y: 155, endPoint x: 607, endPoint y: 155, distance: 31.4
click at [607, 155] on div at bounding box center [608, 150] width 3 height 15
drag, startPoint x: 692, startPoint y: 154, endPoint x: 683, endPoint y: 158, distance: 9.3
click at [683, 158] on div "Service Category Row Line Match" at bounding box center [454, 277] width 684 height 301
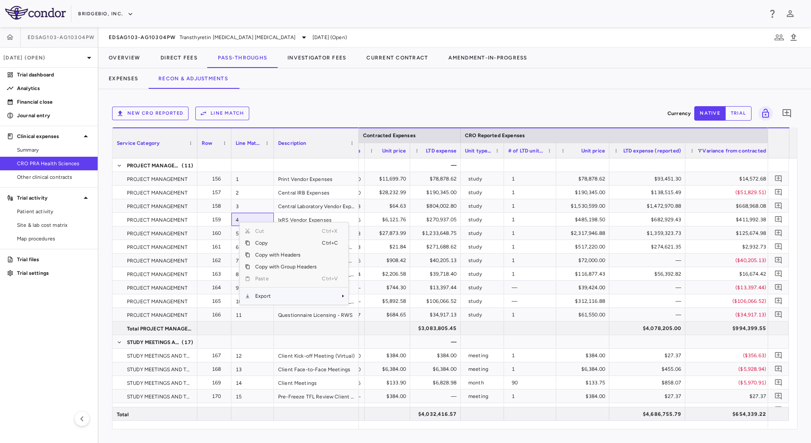
click at [292, 296] on span "Export" at bounding box center [286, 296] width 72 height 12
click at [382, 298] on span "CSV Export" at bounding box center [377, 299] width 40 height 12
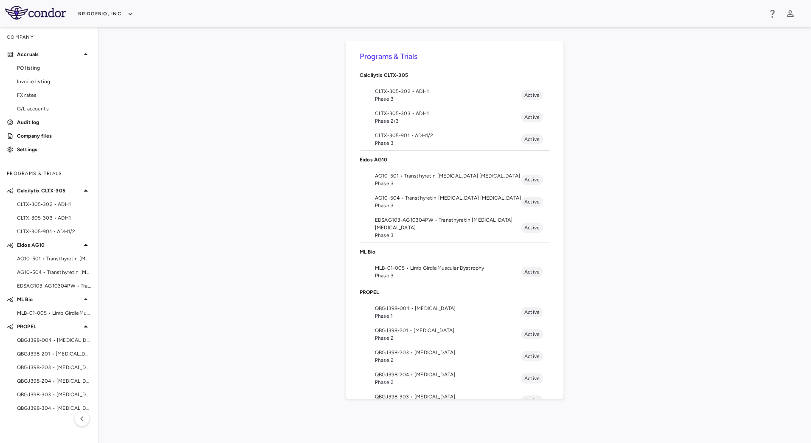
click at [440, 225] on span "EDSAG103-AG10304PW • Transthyretin [MEDICAL_DATA] [MEDICAL_DATA]" at bounding box center [448, 223] width 146 height 15
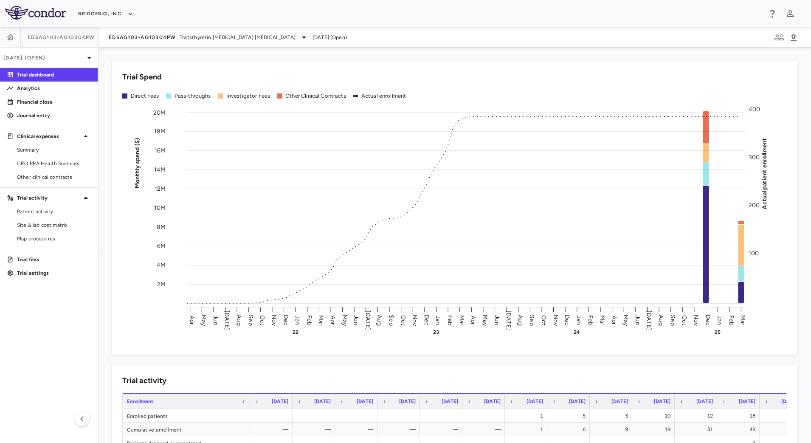
drag, startPoint x: 48, startPoint y: 163, endPoint x: 98, endPoint y: 138, distance: 56.2
click at [48, 163] on span "CRO PRA Health Sciences" at bounding box center [54, 164] width 74 height 8
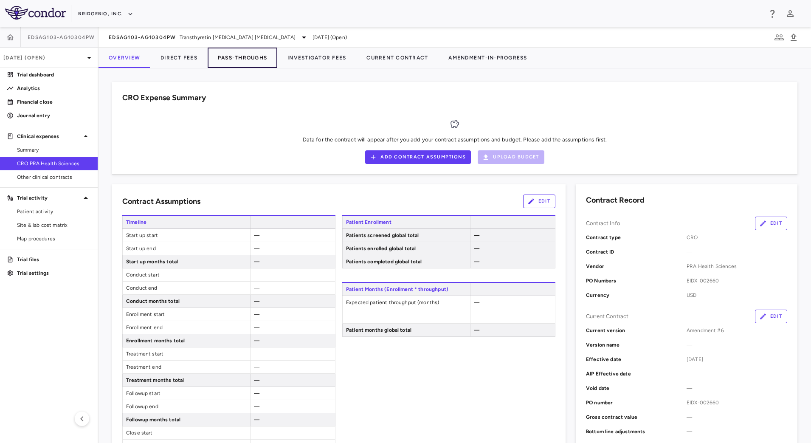
click at [254, 65] on button "Pass-Throughs" at bounding box center [243, 58] width 70 height 20
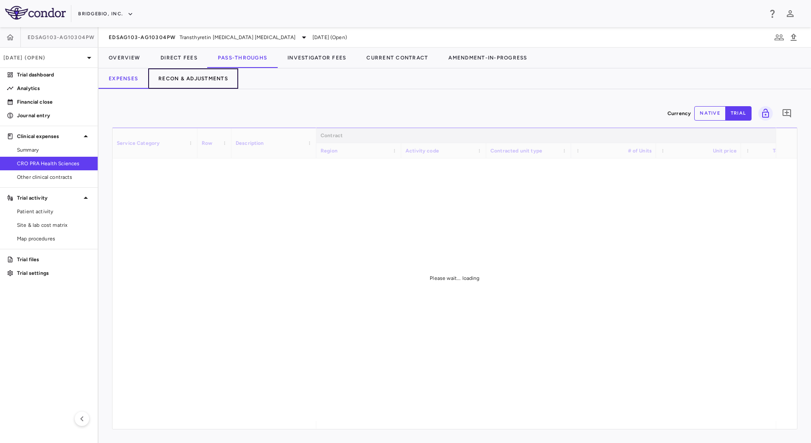
click at [217, 72] on button "Recon & Adjustments" at bounding box center [193, 78] width 90 height 20
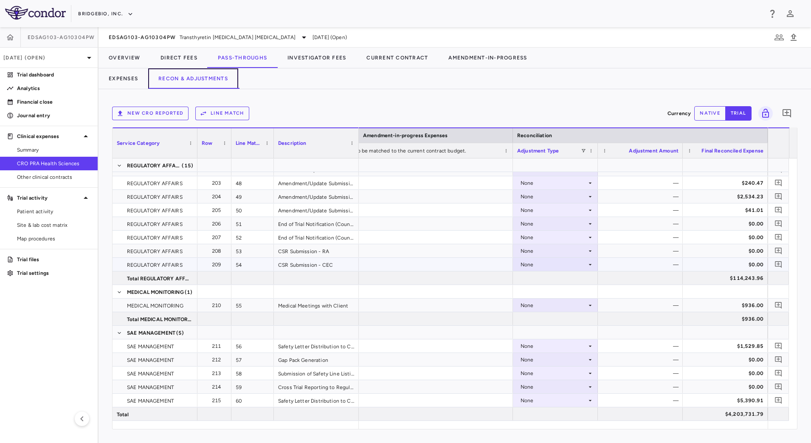
scroll to position [838, 0]
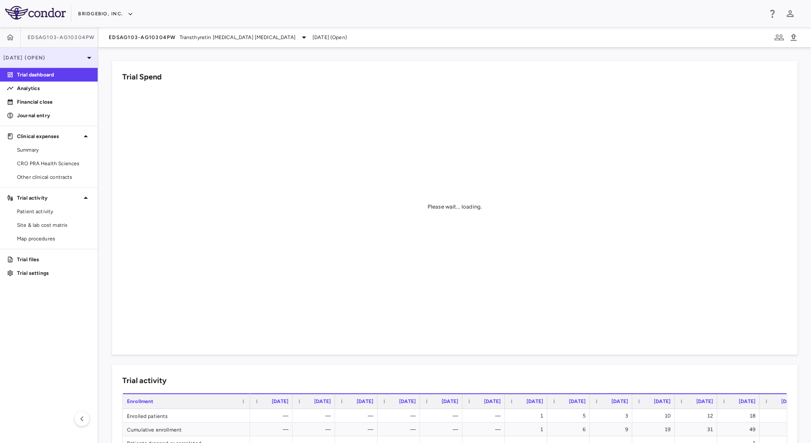
click at [61, 59] on p "[DATE] (Open)" at bounding box center [43, 58] width 81 height 8
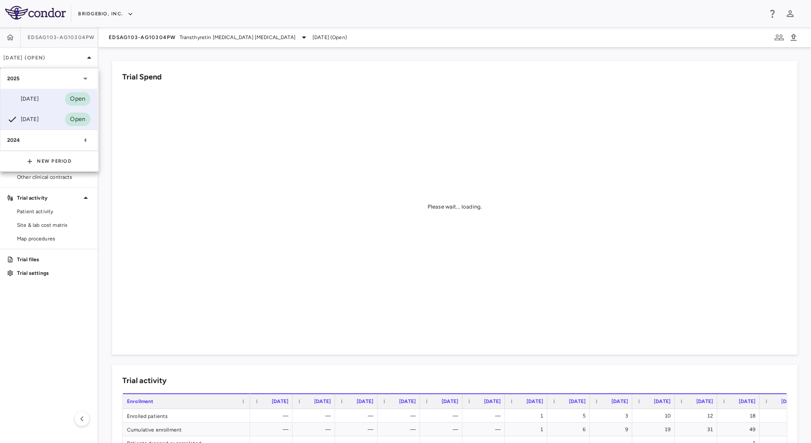
click at [32, 96] on div "[DATE]" at bounding box center [22, 99] width 31 height 10
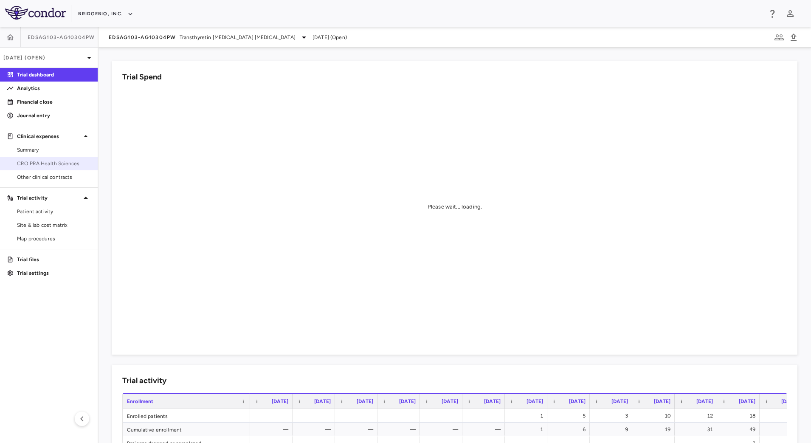
click at [53, 160] on span "CRO PRA Health Sciences" at bounding box center [54, 164] width 74 height 8
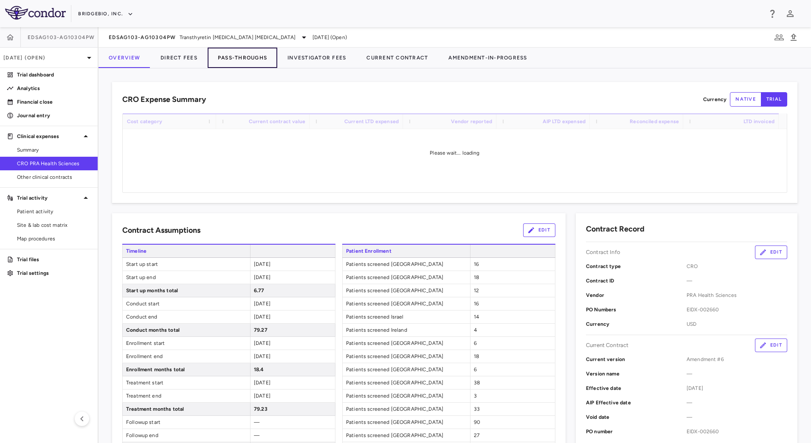
drag, startPoint x: 243, startPoint y: 59, endPoint x: 236, endPoint y: 62, distance: 8.2
click at [244, 59] on button "Pass-Throughs" at bounding box center [243, 58] width 70 height 20
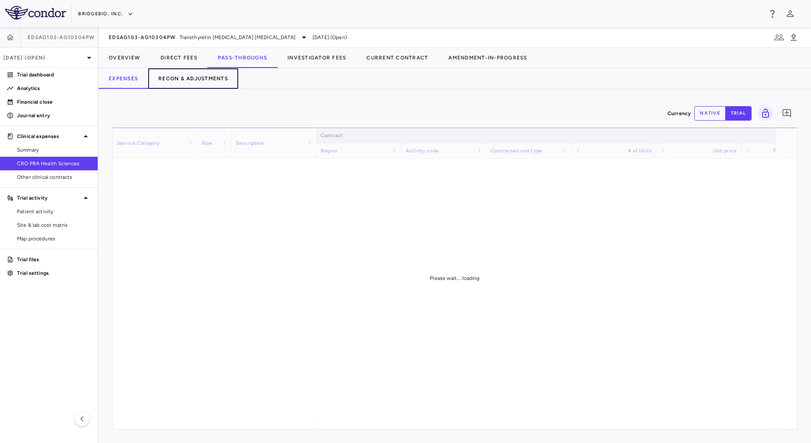
click at [193, 74] on button "Recon & Adjustments" at bounding box center [193, 78] width 90 height 20
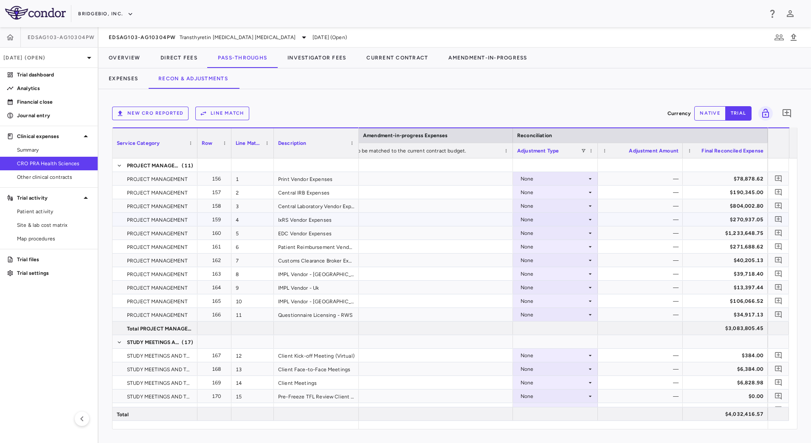
click at [592, 222] on icon at bounding box center [590, 219] width 7 height 7
click at [568, 245] on div "CRO Reported" at bounding box center [550, 249] width 40 height 8
click at [135, 58] on button "Overview" at bounding box center [124, 58] width 52 height 20
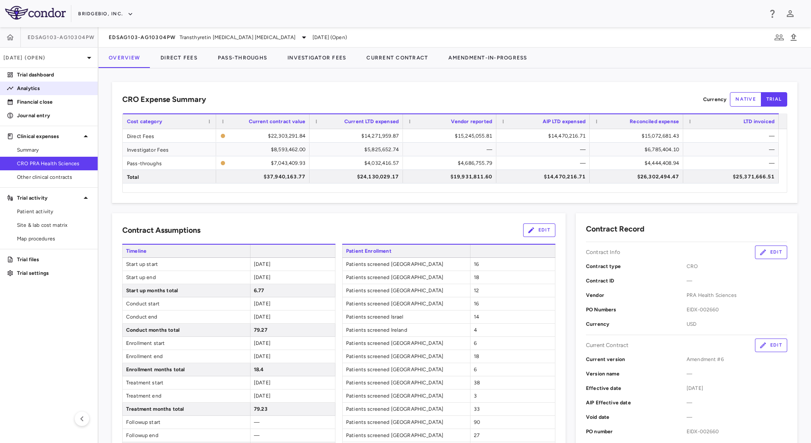
drag, startPoint x: 27, startPoint y: 87, endPoint x: 48, endPoint y: 84, distance: 21.4
click at [27, 87] on p "Analytics" at bounding box center [54, 88] width 74 height 8
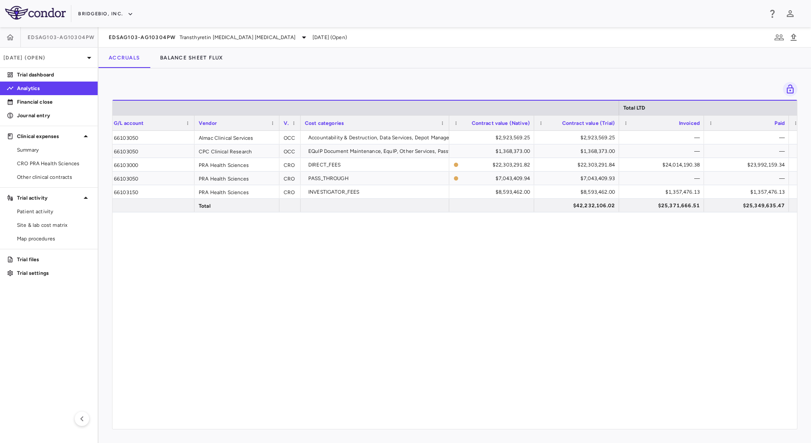
scroll to position [0, 180]
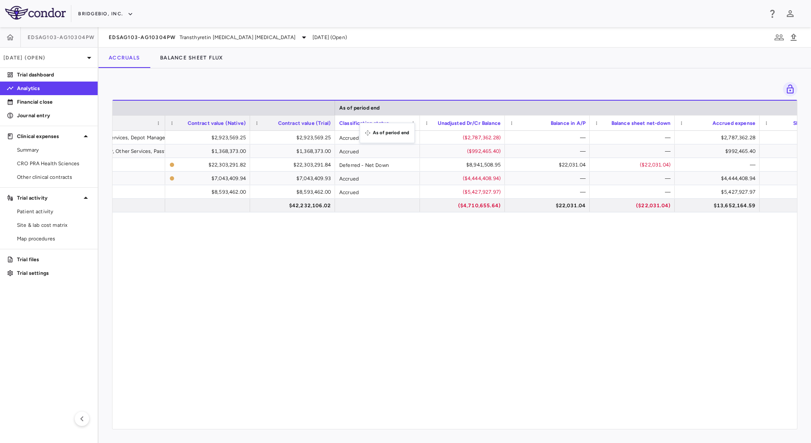
drag, startPoint x: 752, startPoint y: 107, endPoint x: 364, endPoint y: 128, distance: 389.0
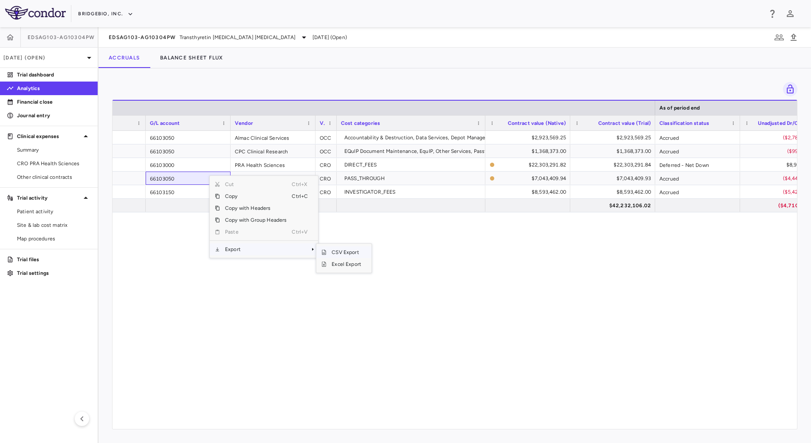
click at [346, 251] on span "CSV Export" at bounding box center [346, 252] width 40 height 12
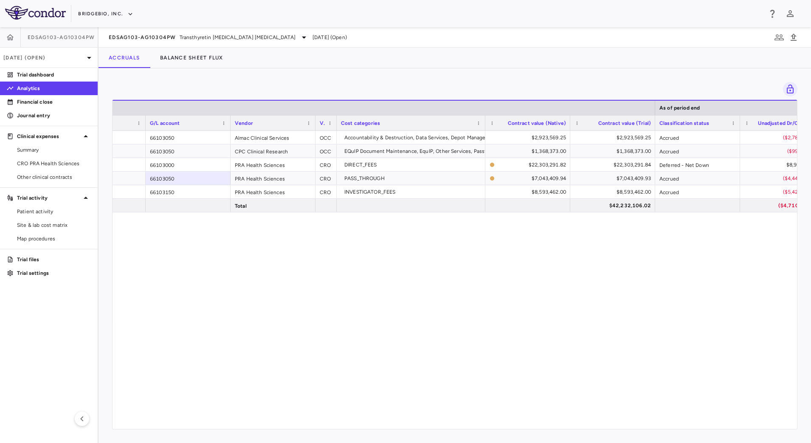
click at [394, 70] on div "Drag here to set row groups Drag here to set column labels As of period end PO …" at bounding box center [454, 255] width 712 height 374
